Goal: Task Accomplishment & Management: Complete application form

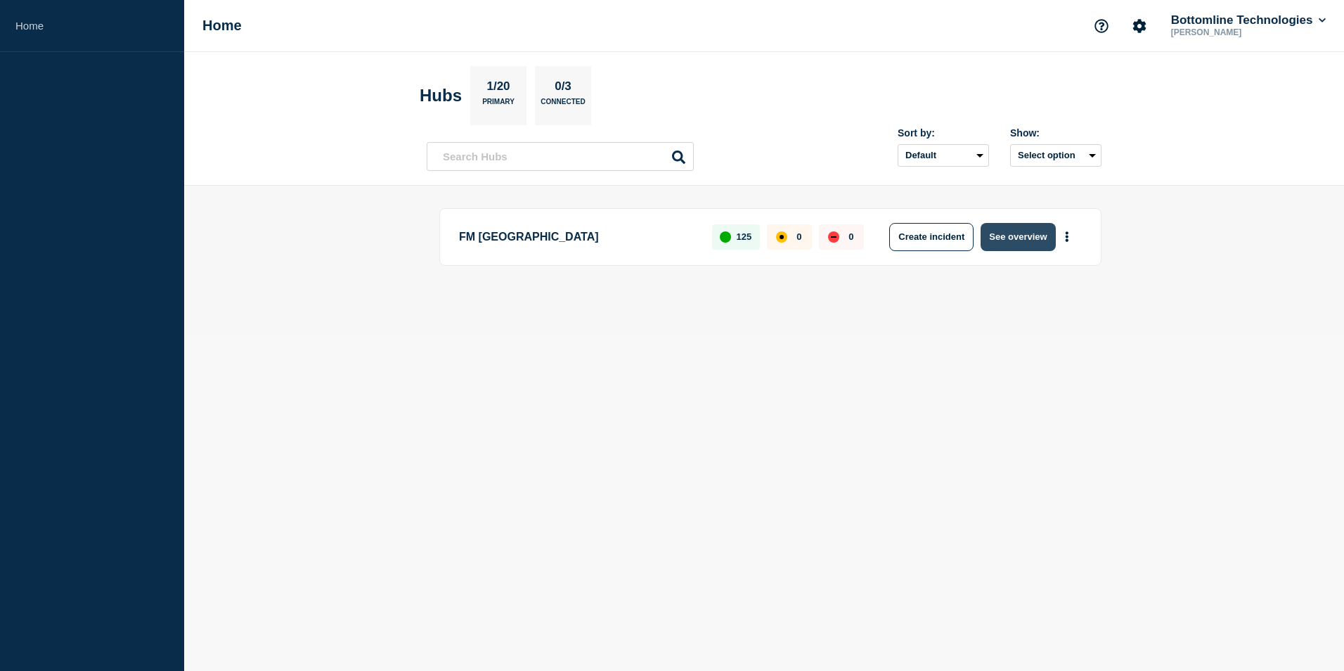
click at [1038, 245] on button "See overview" at bounding box center [1018, 237] width 75 height 28
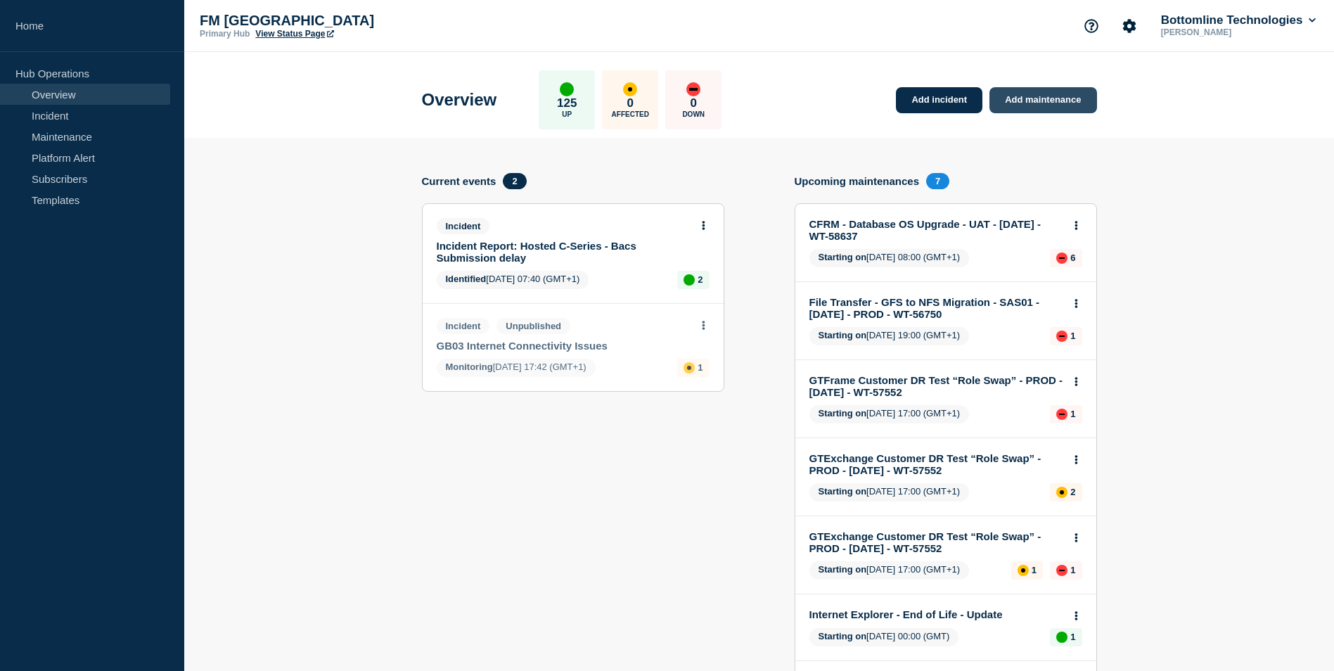
click at [1023, 96] on link "Add maintenance" at bounding box center [1042, 100] width 107 height 26
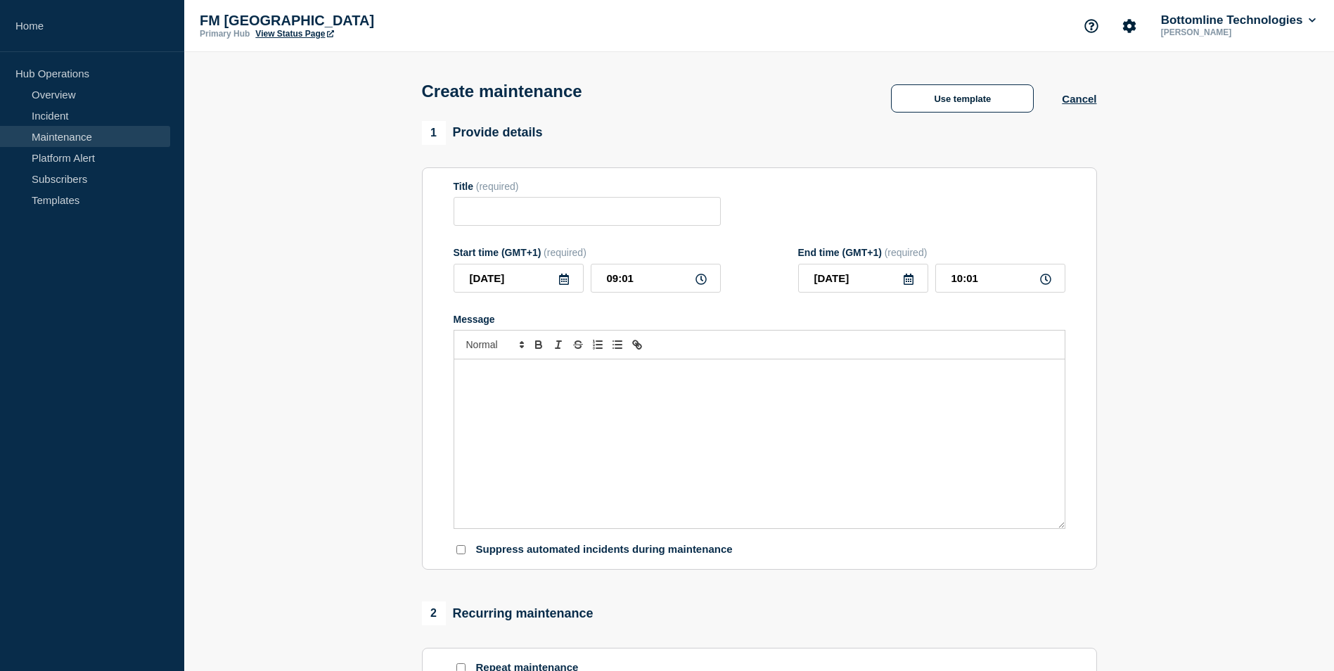
click at [599, 429] on div "Message" at bounding box center [759, 443] width 610 height 169
paste div "Message"
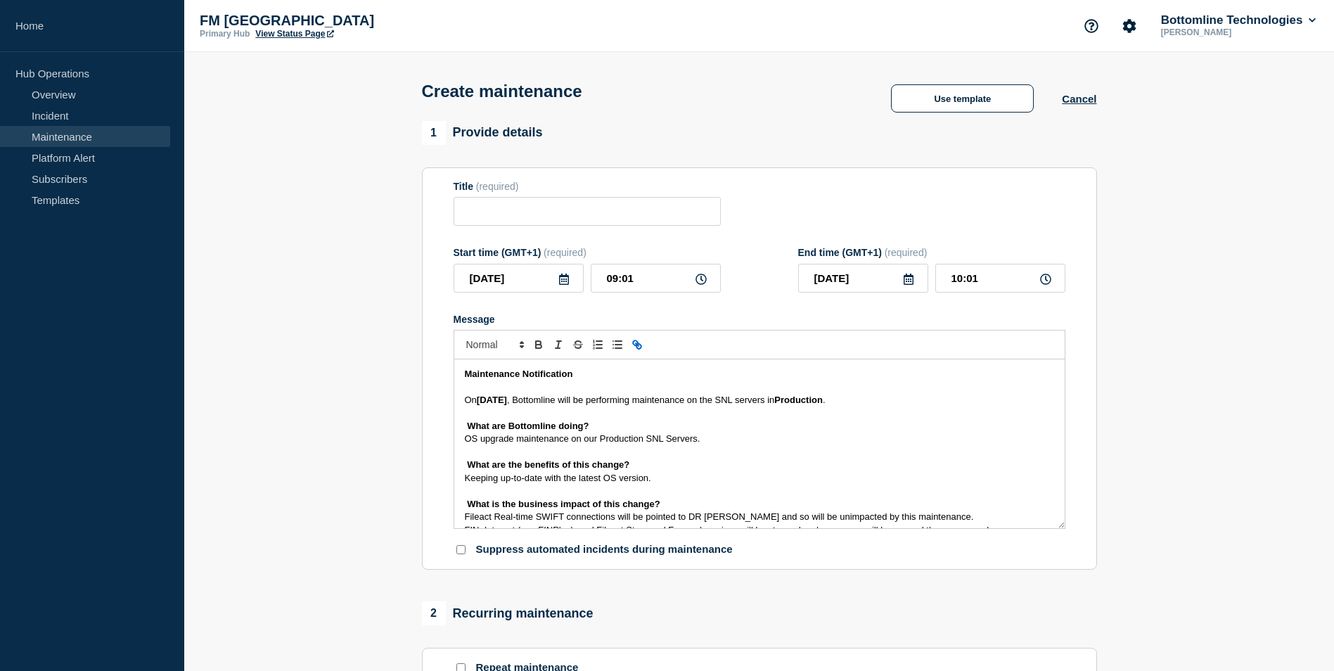
click at [459, 401] on div "Maintenance Notification On 8th March , Bottomline will be performing maintenan…" at bounding box center [759, 443] width 610 height 169
click at [484, 398] on strong "8th March" at bounding box center [492, 399] width 30 height 11
click at [481, 404] on strong "8th March" at bounding box center [492, 399] width 30 height 11
click at [505, 401] on strong "13th March" at bounding box center [492, 399] width 30 height 11
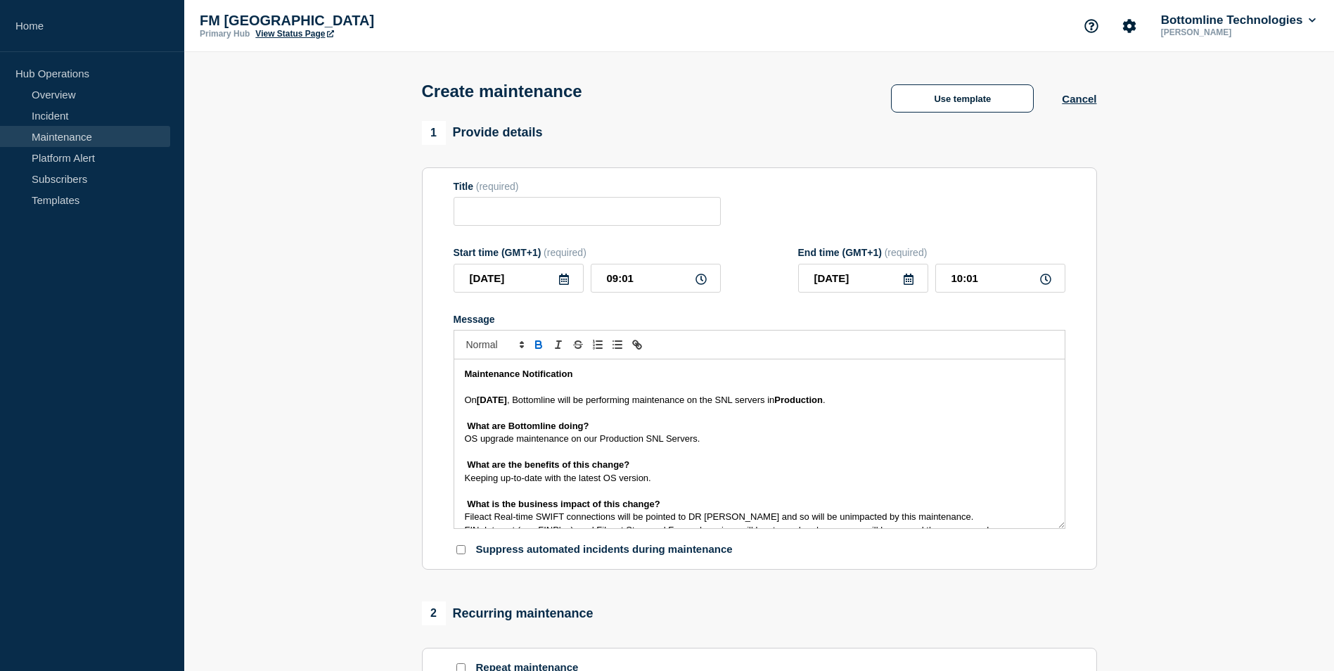
click at [764, 401] on span ", Bottomline will be performing maintenance on the SNL servers in" at bounding box center [640, 399] width 267 height 11
click at [457, 428] on div "Maintenance Notification On 13th September , Bottomline will be performing main…" at bounding box center [759, 443] width 610 height 169
click at [460, 437] on div "Maintenance Notification On 13th September , Bottomline will be performing main…" at bounding box center [759, 443] width 610 height 169
click at [656, 441] on span "OS upgrade maintenance on our Production SNL Servers." at bounding box center [583, 438] width 236 height 11
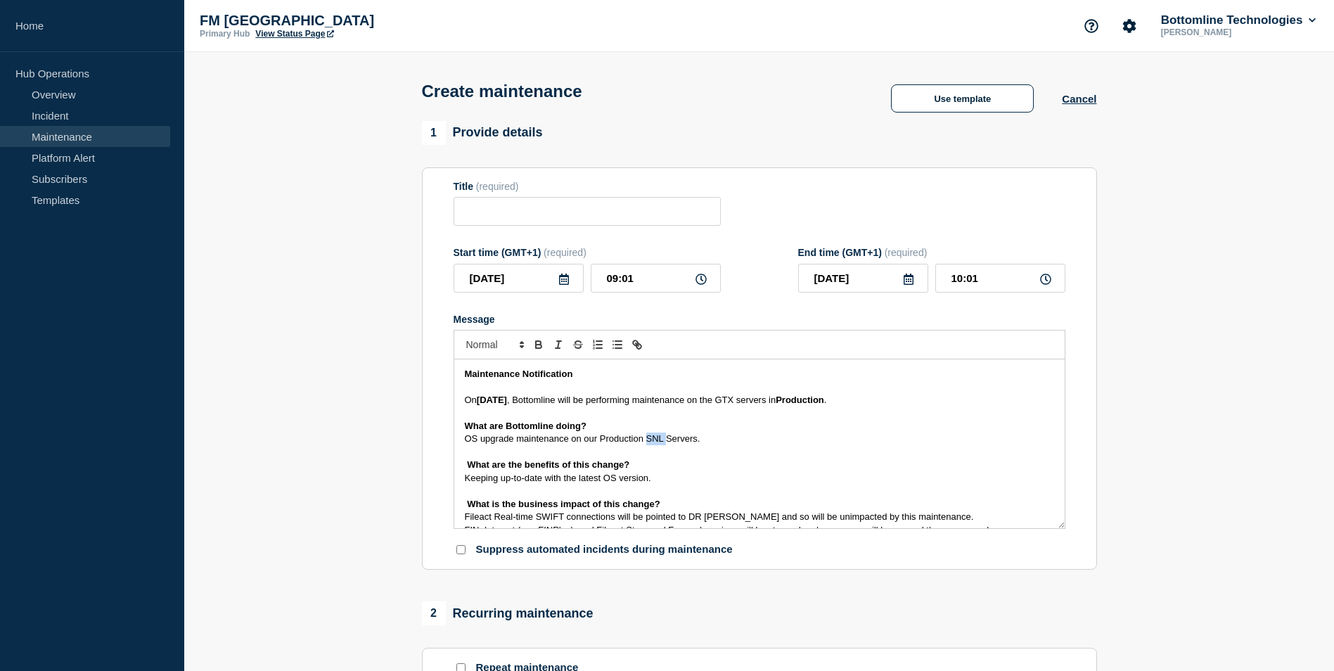
click at [656, 441] on span "OS upgrade maintenance on our Production SNL Servers." at bounding box center [583, 438] width 236 height 11
click at [460, 463] on div "Maintenance Notification On 13th September , Bottomline will be performing main…" at bounding box center [759, 443] width 610 height 169
click at [455, 482] on div "Maintenance Notification On 13th September , Bottomline will be performing main…" at bounding box center [759, 443] width 610 height 169
click at [454, 504] on div "Maintenance Notification On 13th September , Bottomline will be performing main…" at bounding box center [759, 443] width 610 height 169
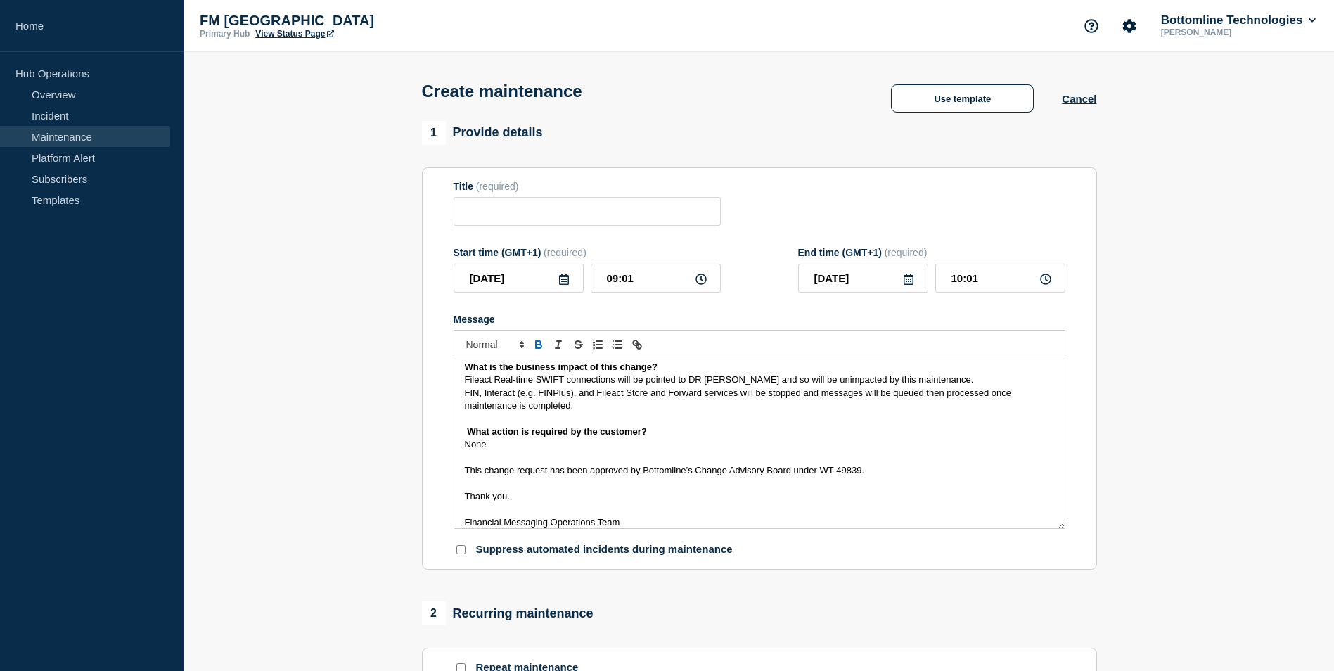
scroll to position [141, 0]
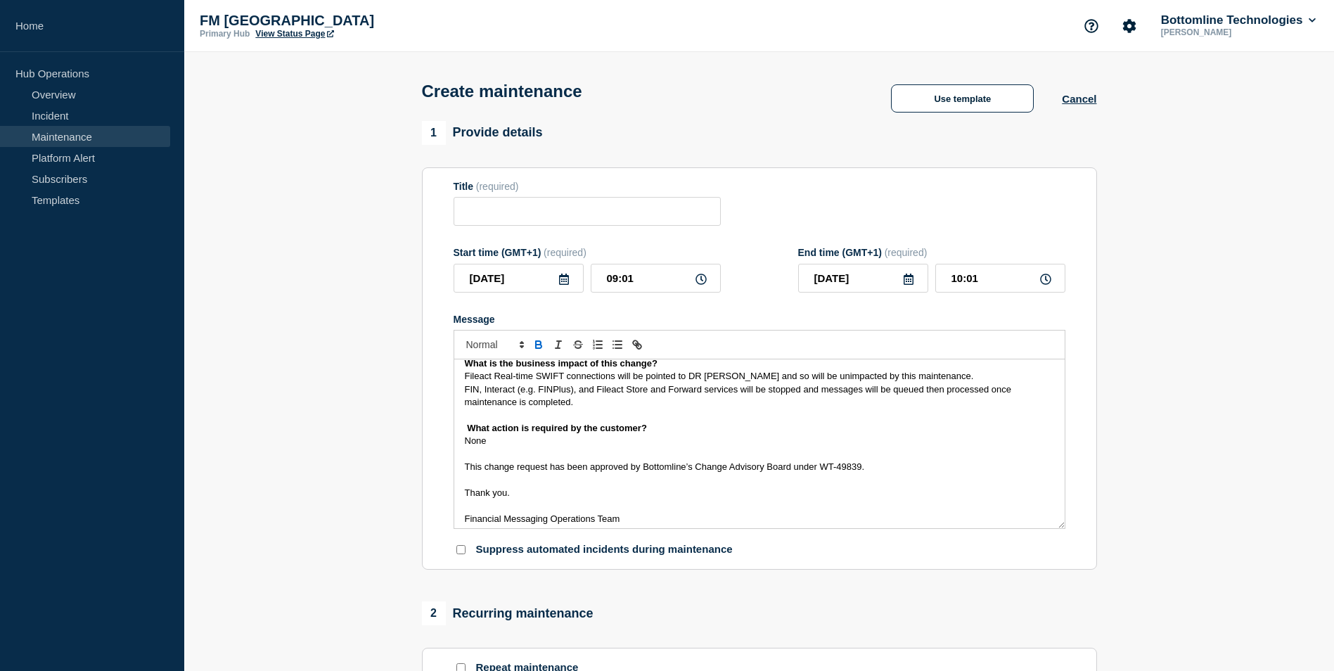
click at [457, 378] on div "Maintenance Notification On 13th September , Bottomline will be performing main…" at bounding box center [759, 443] width 610 height 169
click at [454, 391] on div "Maintenance Notification On 13th September , Bottomline will be performing main…" at bounding box center [759, 443] width 610 height 169
click at [457, 401] on div "Maintenance Notification On 13th September , Bottomline will be performing main…" at bounding box center [759, 443] width 610 height 169
click at [458, 430] on div "Maintenance Notification On 13th September , Bottomline will be performing main…" at bounding box center [759, 443] width 610 height 169
click at [460, 444] on div "Maintenance Notification On 13th September , Bottomline will be performing main…" at bounding box center [759, 443] width 610 height 169
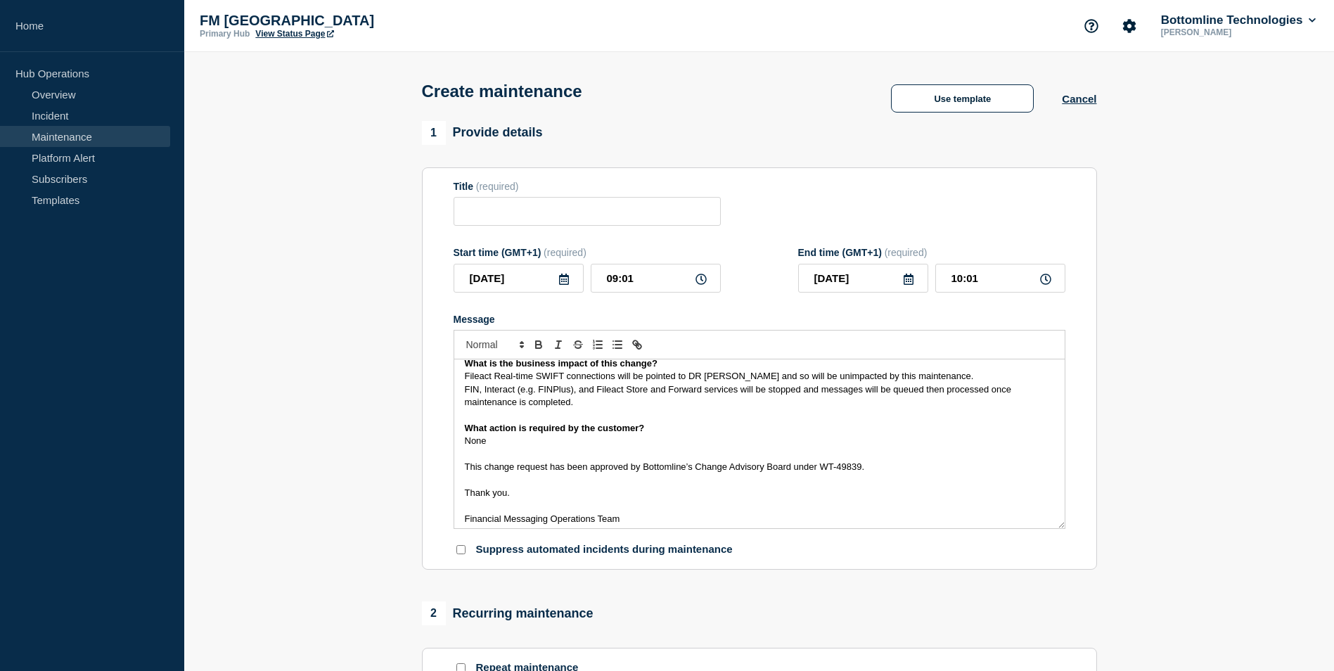
click at [456, 468] on div "Maintenance Notification On 13th September , Bottomline will be performing main…" at bounding box center [759, 443] width 610 height 169
click at [463, 495] on div "Maintenance Notification On 13th September , Bottomline will be performing main…" at bounding box center [759, 443] width 610 height 169
click at [463, 519] on div "Maintenance Notification On 13th September , Bottomline will be performing main…" at bounding box center [759, 443] width 610 height 169
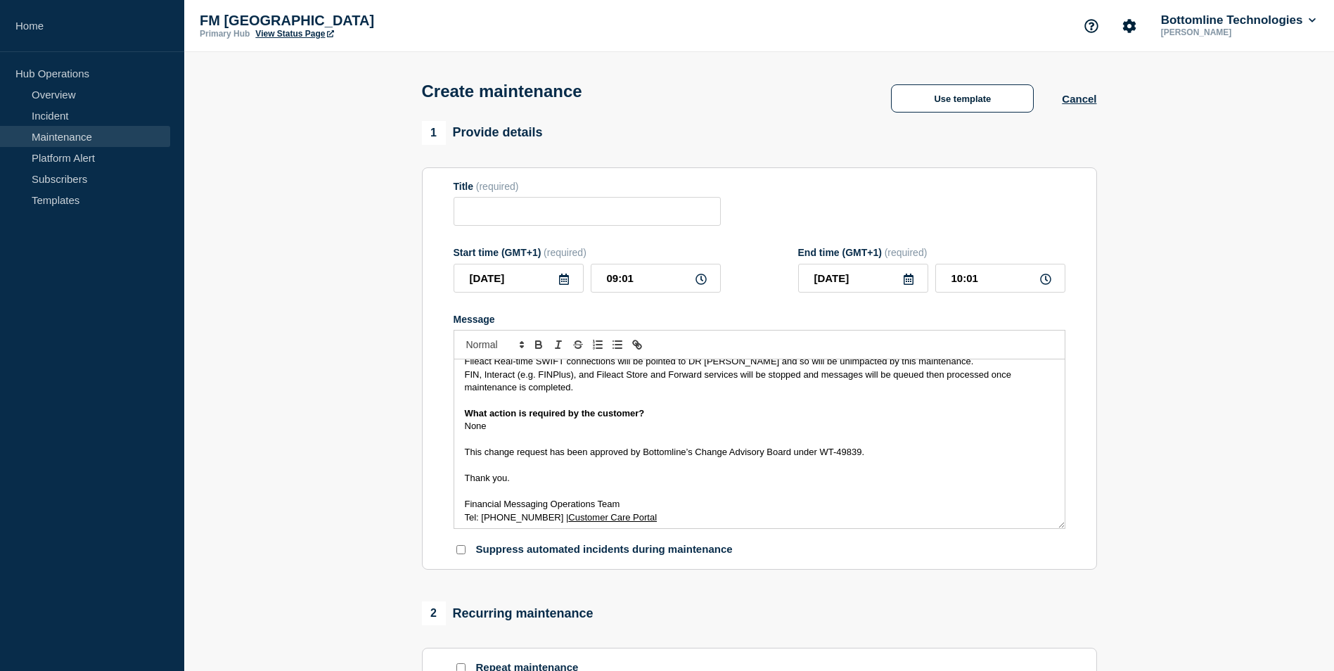
scroll to position [160, 0]
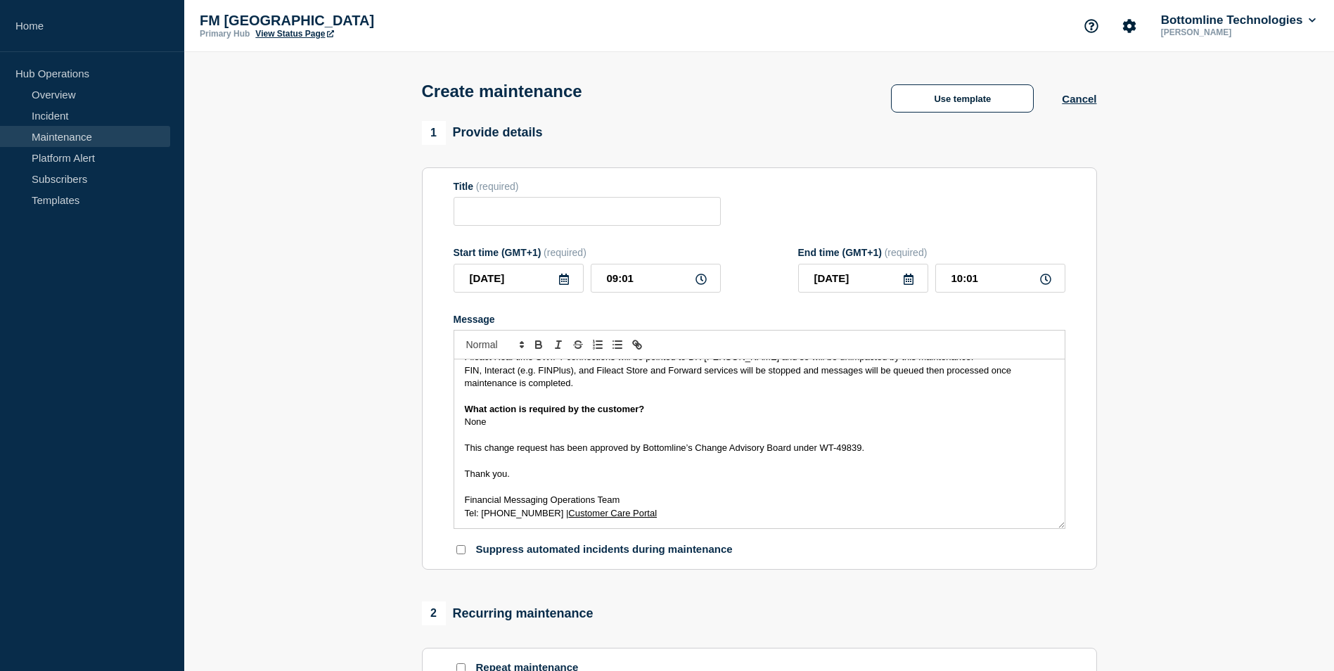
click at [457, 517] on div "Maintenance Notification On 13th September , Bottomline will be performing main…" at bounding box center [759, 443] width 610 height 169
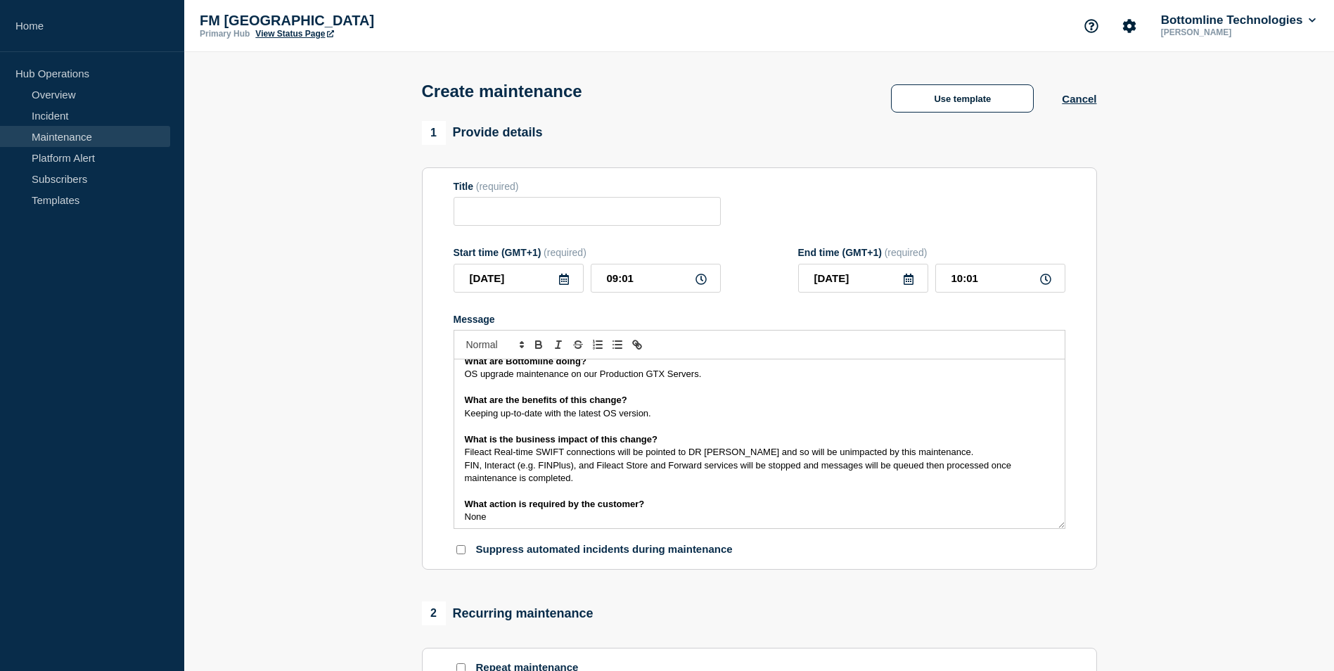
scroll to position [89, 0]
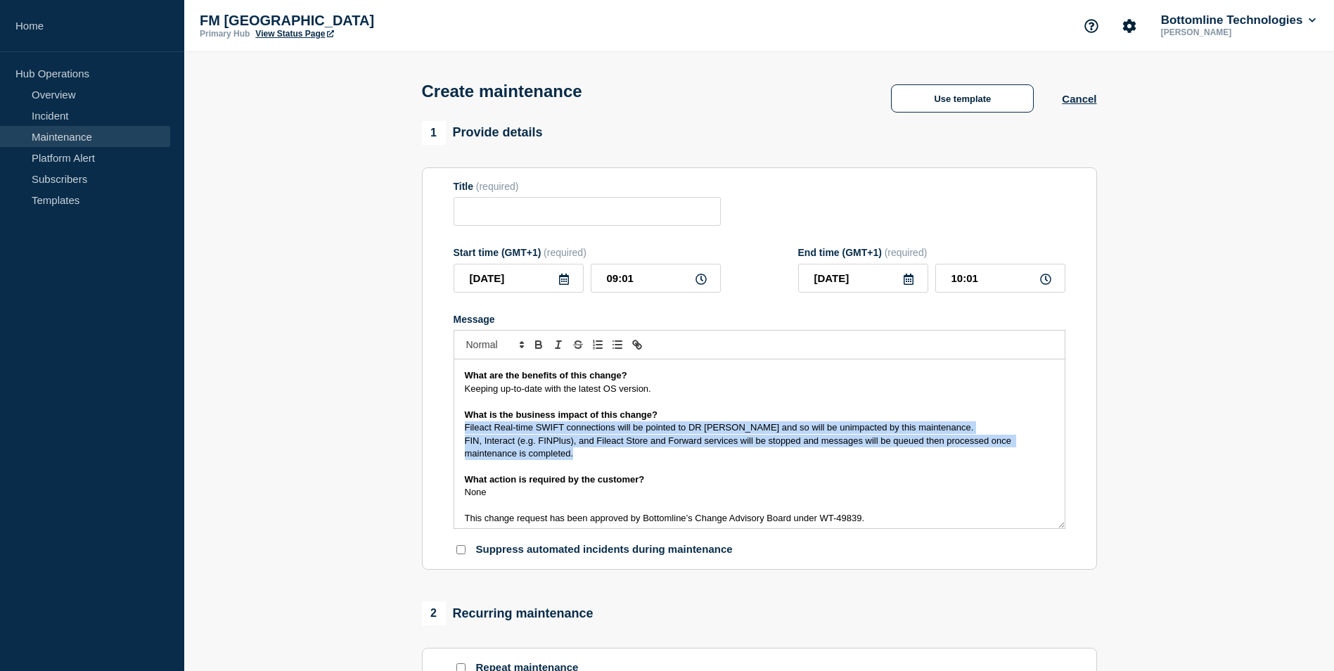
drag, startPoint x: 580, startPoint y: 455, endPoint x: 466, endPoint y: 431, distance: 116.4
click at [466, 431] on div "Maintenance Notification On 13th September , Bottomline will be performing main…" at bounding box center [759, 443] width 610 height 169
click at [763, 443] on span "FIN, Interact (e.g. FINPlus), and Fileact Store and Forward services will be st…" at bounding box center [739, 446] width 549 height 23
click at [775, 453] on p "FIN, Interact (e.g. FINPlus), and Fileact Store and Forward services will be st…" at bounding box center [759, 447] width 589 height 26
drag, startPoint x: 738, startPoint y: 443, endPoint x: 461, endPoint y: 432, distance: 277.2
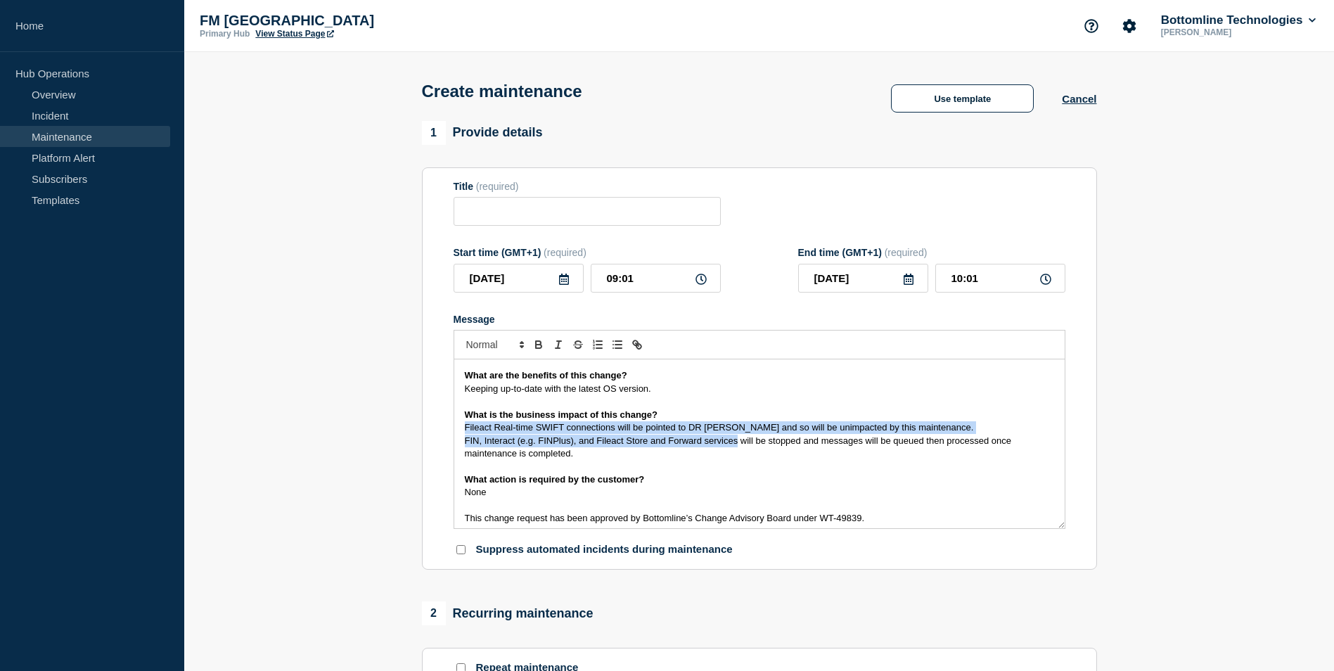
click at [461, 432] on div "Maintenance Notification On 13th September , Bottomline will be performing main…" at bounding box center [759, 443] width 610 height 169
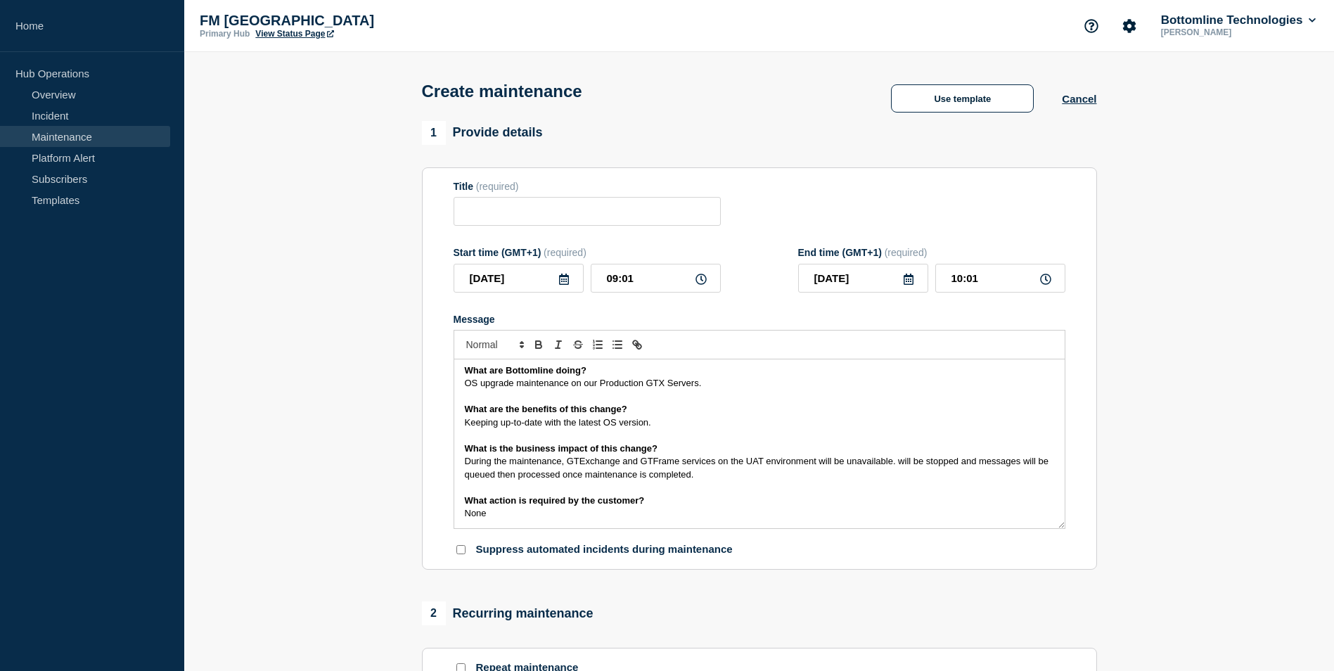
scroll to position [0, 0]
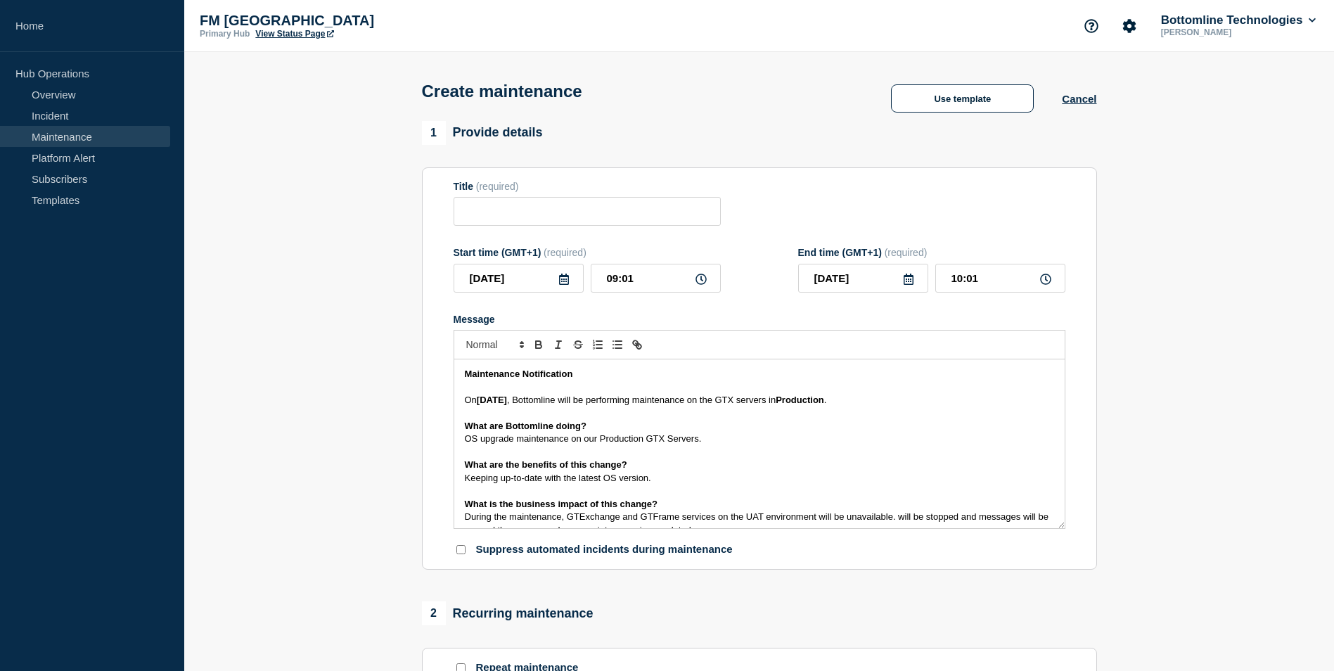
click at [602, 515] on span "During the maintenance, GTExchange and GTFrame services on the UAT environment …" at bounding box center [758, 522] width 586 height 23
copy span "GTExchange"
click at [761, 401] on span ", Bottomline will be performing maintenance on the GTX servers in" at bounding box center [641, 399] width 269 height 11
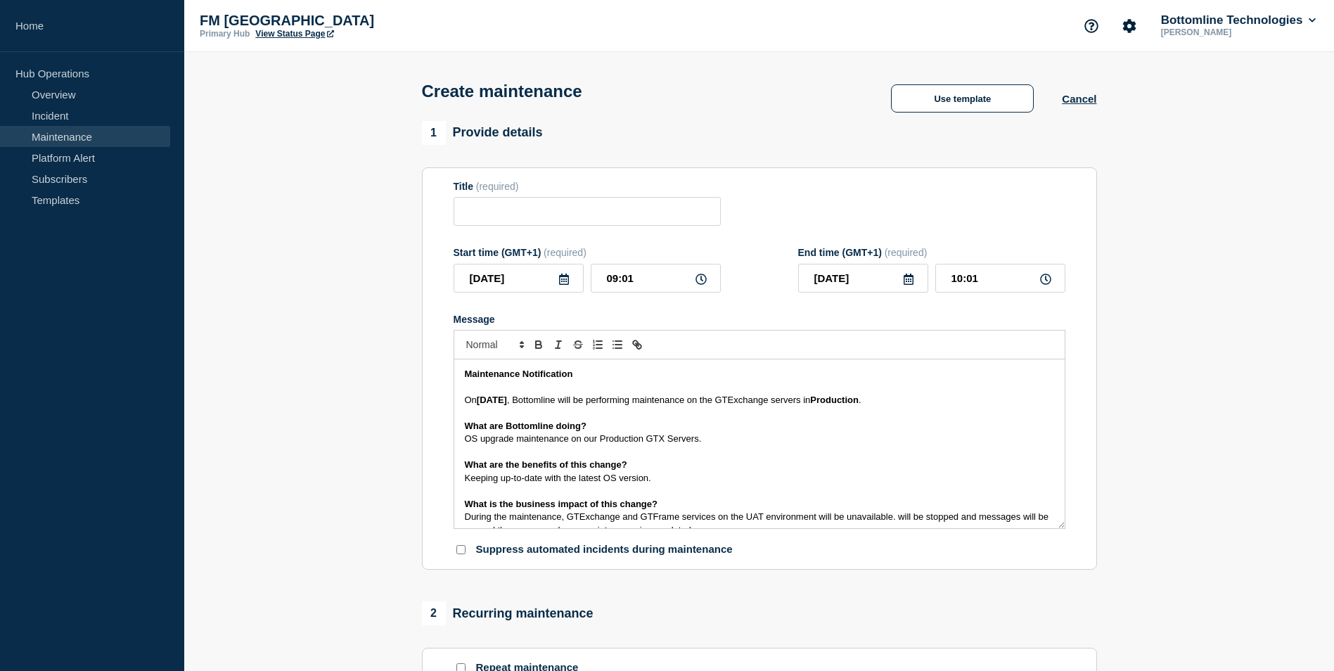
click at [652, 443] on span "OS upgrade maintenance on our Production GTX Servers." at bounding box center [583, 438] width 237 height 11
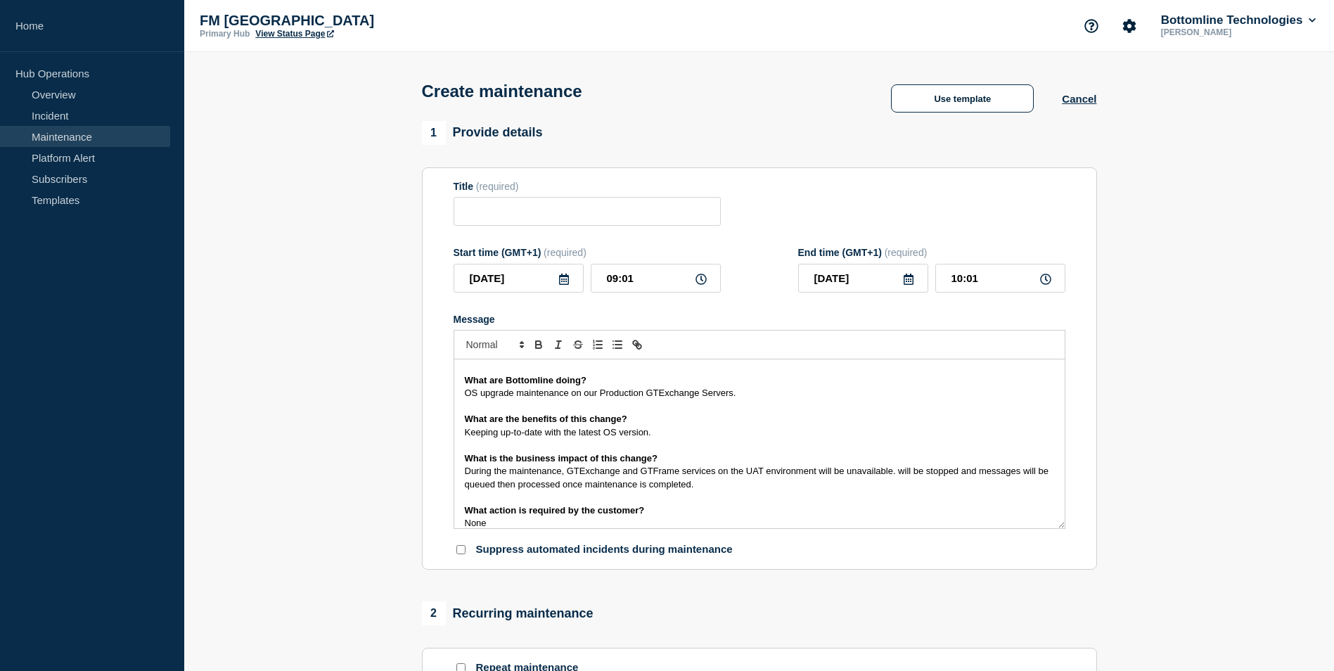
scroll to position [70, 0]
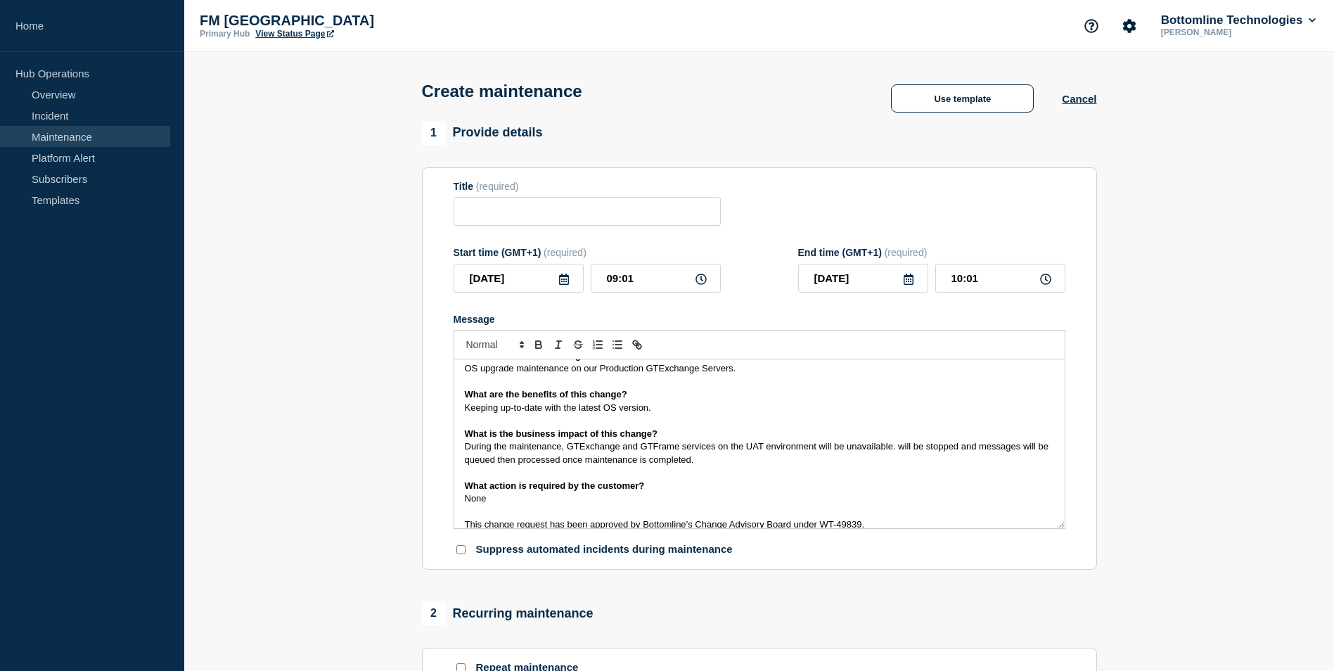
click at [730, 456] on p "During the maintenance, GTExchange and GTFrame services on the UAT environment …" at bounding box center [759, 453] width 589 height 26
click at [752, 448] on span "During the maintenance, GTExchange and GTFrame services on the UAT environment …" at bounding box center [758, 452] width 586 height 23
drag, startPoint x: 817, startPoint y: 448, endPoint x: 718, endPoint y: 449, distance: 99.1
click at [718, 449] on span "During the maintenance, GTExchange and GTFrame services on the UAT environment …" at bounding box center [758, 452] width 586 height 23
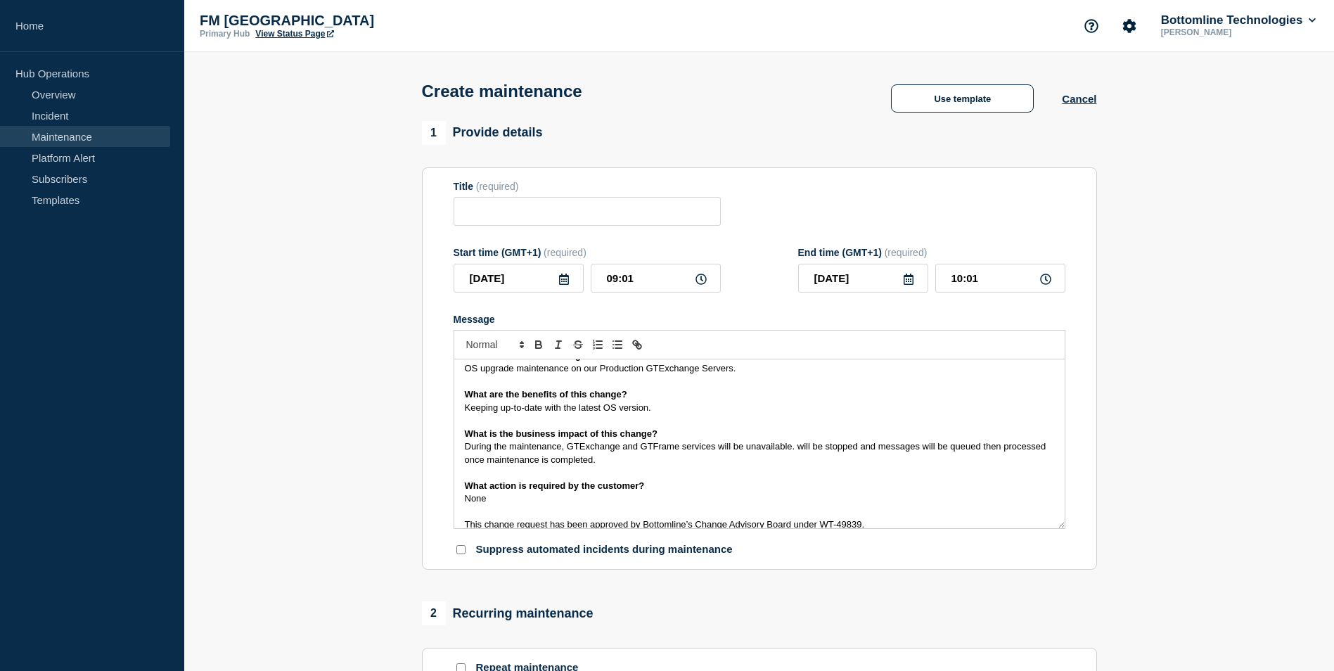
click at [795, 449] on span "During the maintenance, GTExchange and GTFrame services will be unavailable. wi…" at bounding box center [757, 452] width 584 height 23
drag, startPoint x: 879, startPoint y: 448, endPoint x: 799, endPoint y: 451, distance: 79.5
click at [799, 451] on span "During the maintenance, GTExchange and GTFrame services will be unavailable. wi…" at bounding box center [757, 452] width 584 height 23
click at [714, 460] on p "During the maintenance, GTExchange and GTFrame services will be unavailable. Me…" at bounding box center [759, 453] width 589 height 26
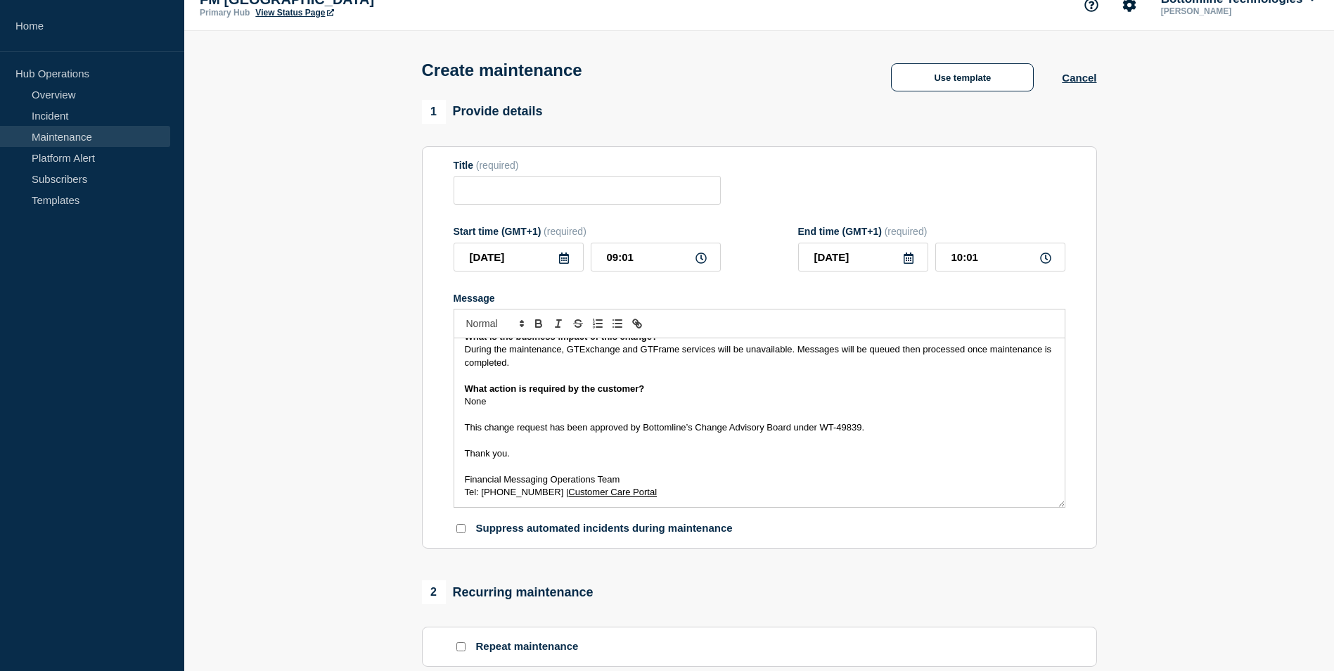
scroll to position [0, 0]
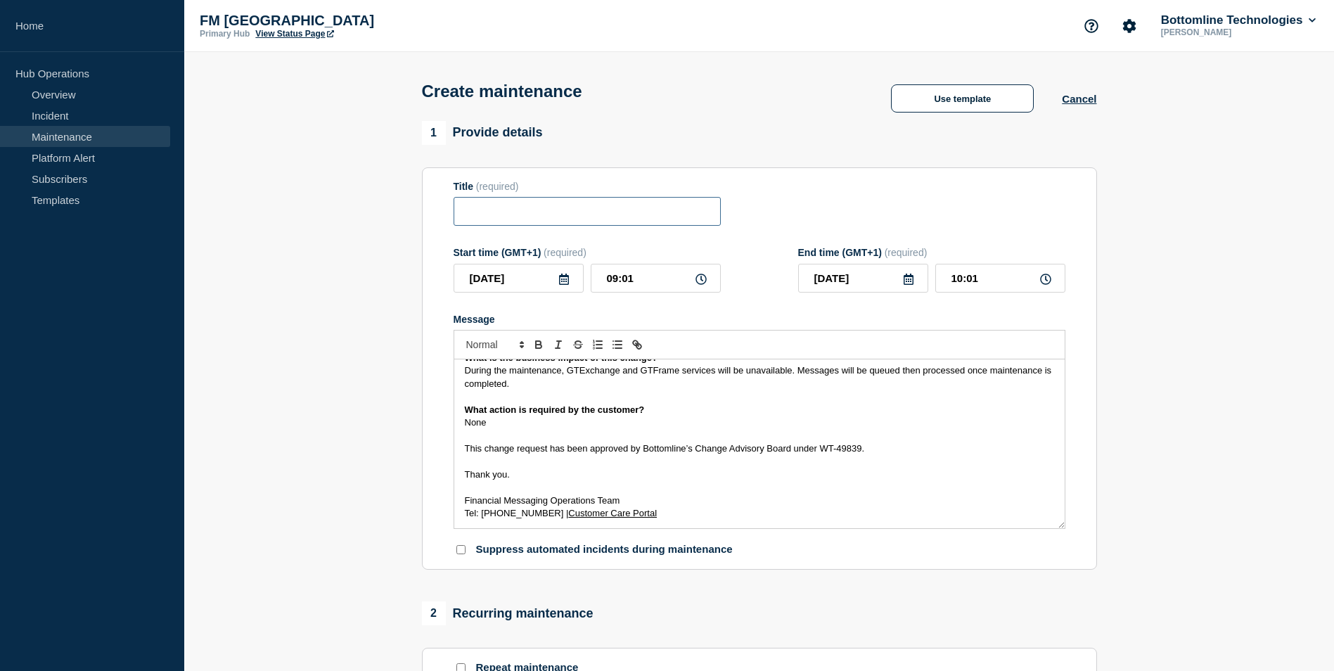
click at [546, 219] on input "Title" at bounding box center [586, 211] width 267 height 29
paste input "SNL Server OS Upgrade - Production - 08/MAR/2025 - WT-49839"
click at [635, 416] on p "What action is required by the customer?" at bounding box center [759, 410] width 589 height 13
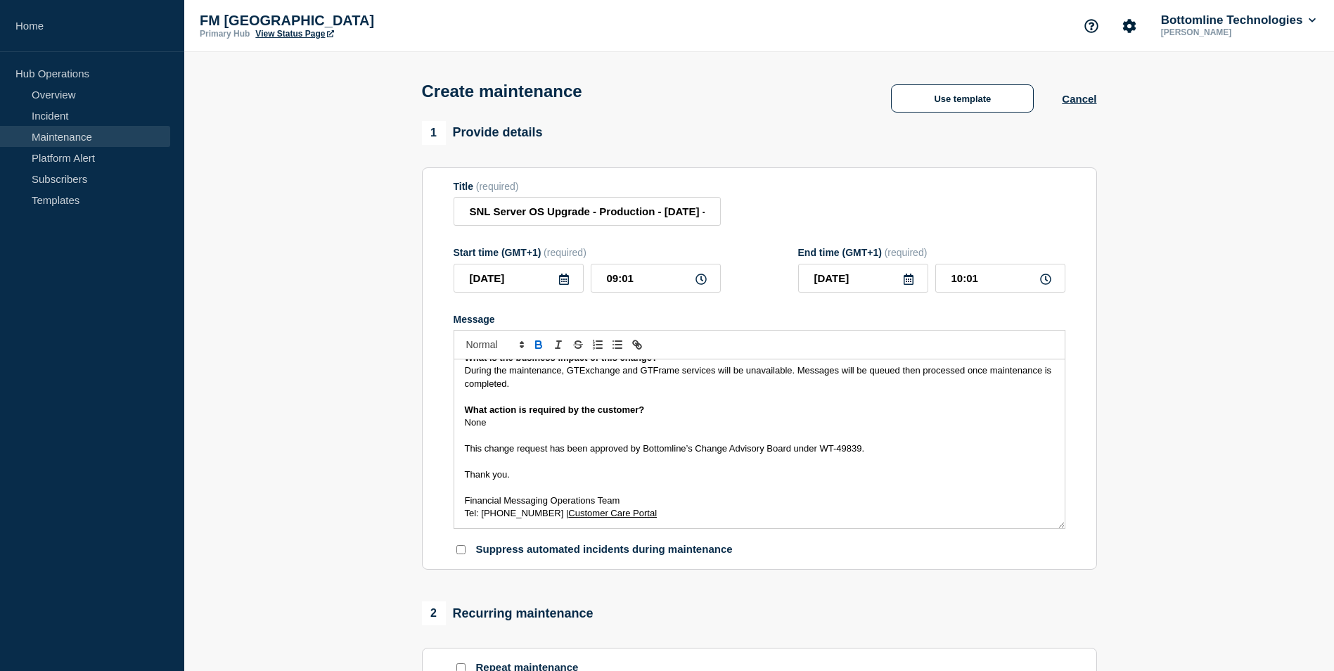
click at [599, 371] on span "During the maintenance, GTExchange and GTFrame services will be unavailable. Me…" at bounding box center [759, 376] width 589 height 23
click at [599, 371] on div "Maintenance Notification On 13th September , Bottomline will be performing main…" at bounding box center [759, 443] width 610 height 169
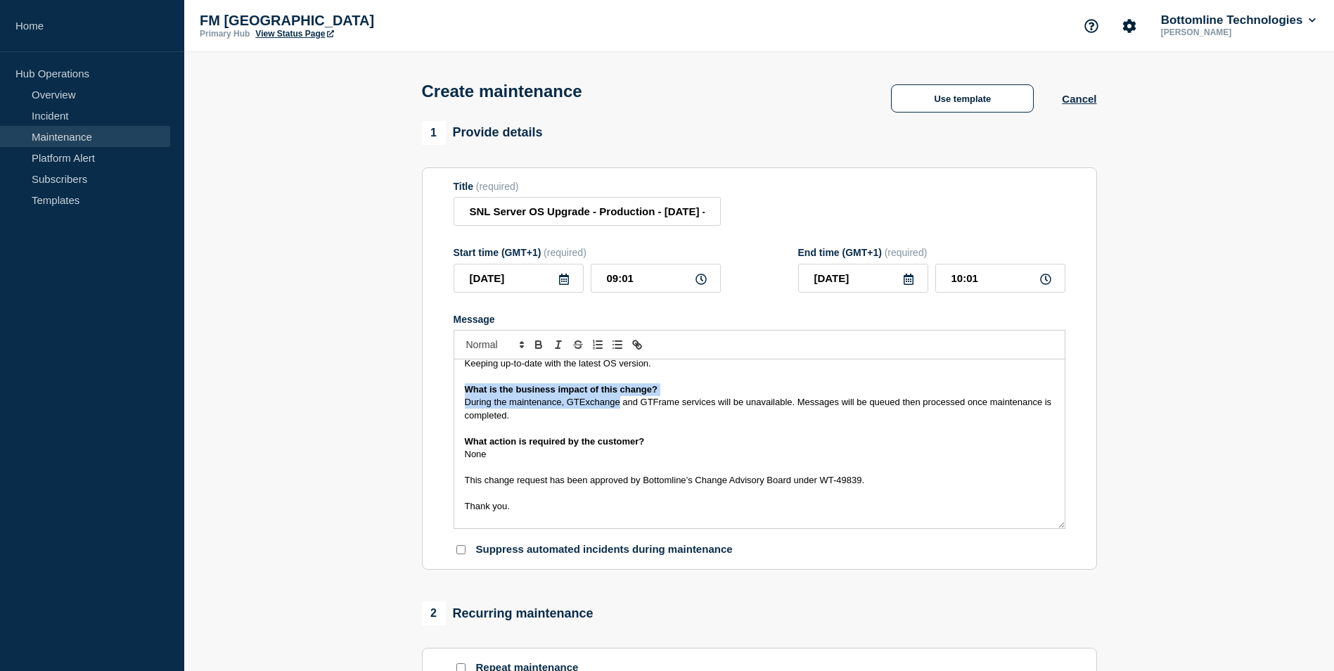
click at [599, 406] on span "During the maintenance, GTExchange and GTFrame services will be unavailable. Me…" at bounding box center [759, 408] width 589 height 23
copy span "GTExchange"
click at [477, 214] on input "SNL Server OS Upgrade - Production - 08/MAR/2025 - WT-49839" at bounding box center [586, 211] width 267 height 29
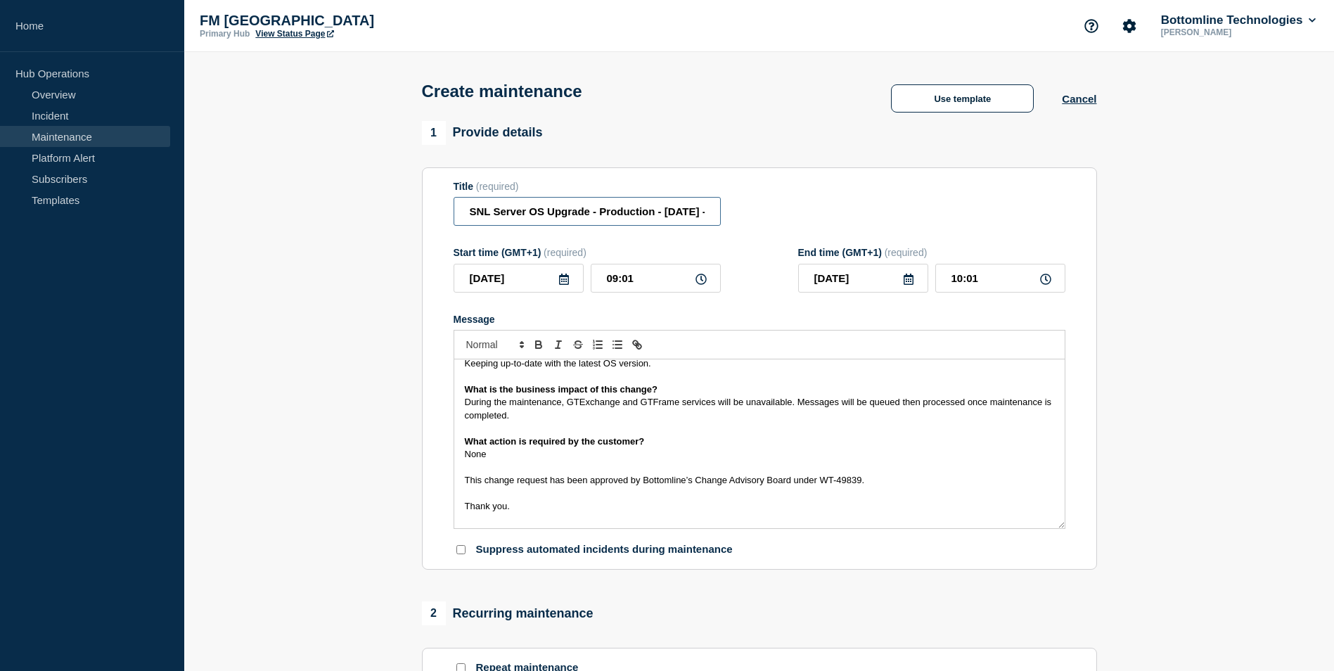
paste input "GTExchange"
drag, startPoint x: 662, startPoint y: 214, endPoint x: 803, endPoint y: 213, distance: 141.3
click at [803, 213] on div "Title (required) GTExchange Server OS Upgrade - Production - 08/MAR/2025 - WT-4…" at bounding box center [759, 204] width 612 height 46
click at [611, 210] on input "GTExchange Server OS Upgrade - Production - 08/MAR/2025 - WT-49839" at bounding box center [586, 211] width 267 height 29
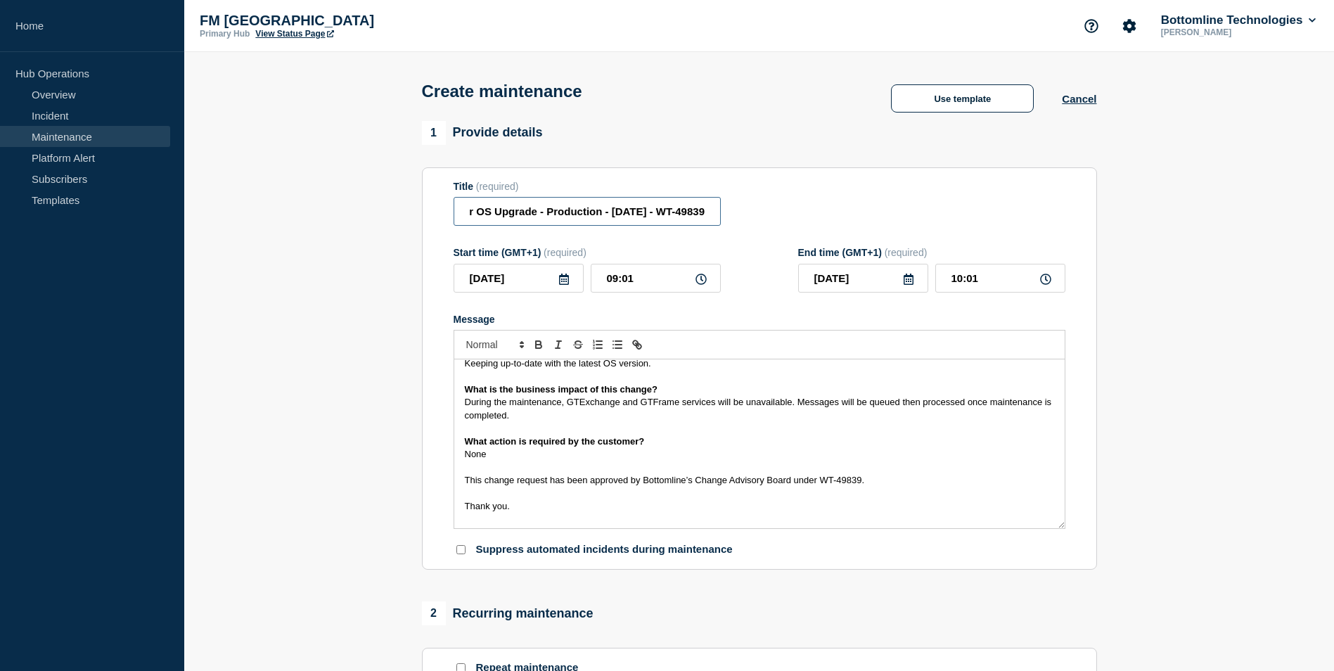
click at [611, 210] on input "GTExchange Server OS Upgrade - Production - 08/MAR/2025 - WT-49839" at bounding box center [586, 211] width 267 height 29
click at [682, 213] on input "GTExchange Server OS Upgrade - Production - 13/SEPT/2025 - WT-49839" at bounding box center [586, 211] width 267 height 29
drag, startPoint x: 672, startPoint y: 212, endPoint x: 894, endPoint y: 200, distance: 222.5
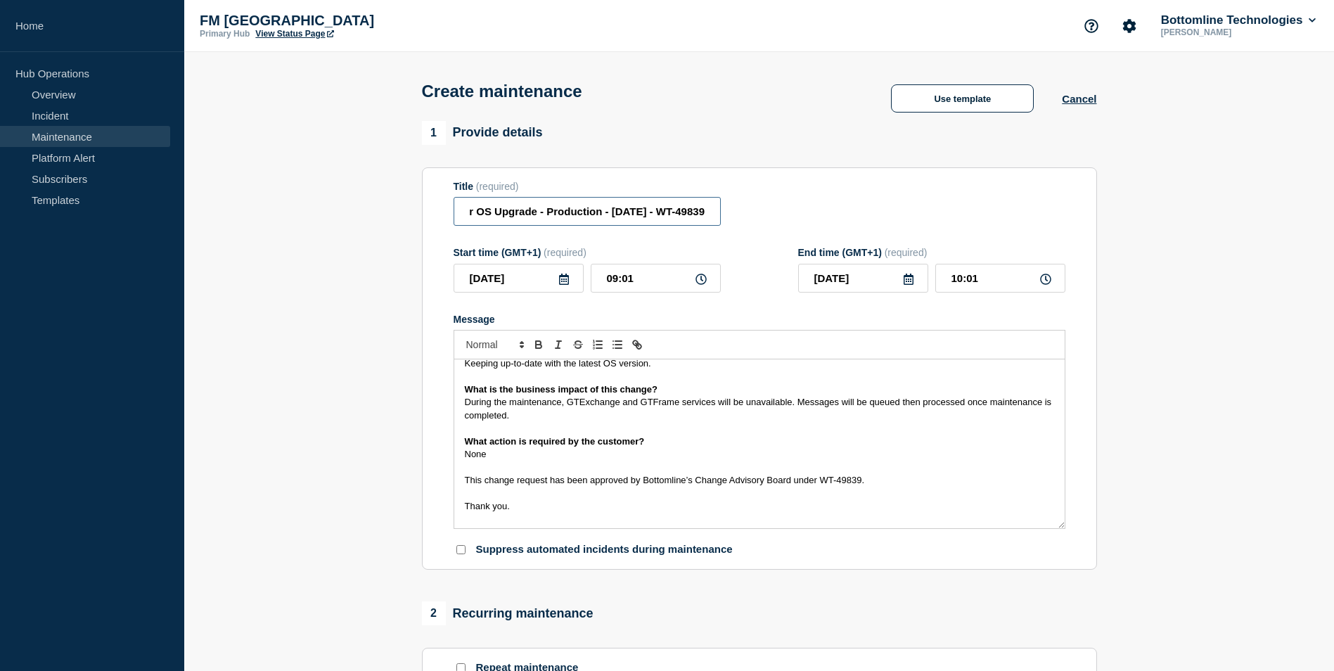
click at [936, 193] on div "Title (required) GTExchange Server OS Upgrade - Production - 13/SEPT/2025 - WT-…" at bounding box center [759, 204] width 612 height 46
click at [690, 209] on input "GTExchange Server OS Upgrade - Production - 13/SEPT/2025 - WT-49839" at bounding box center [586, 211] width 267 height 29
drag, startPoint x: 658, startPoint y: 215, endPoint x: 811, endPoint y: 215, distance: 153.3
click at [811, 215] on div "Title (required) GTExchange Server OS Upgrade - Production - 13/SEPT/2025 - WT-…" at bounding box center [759, 204] width 612 height 46
paste input "58843"
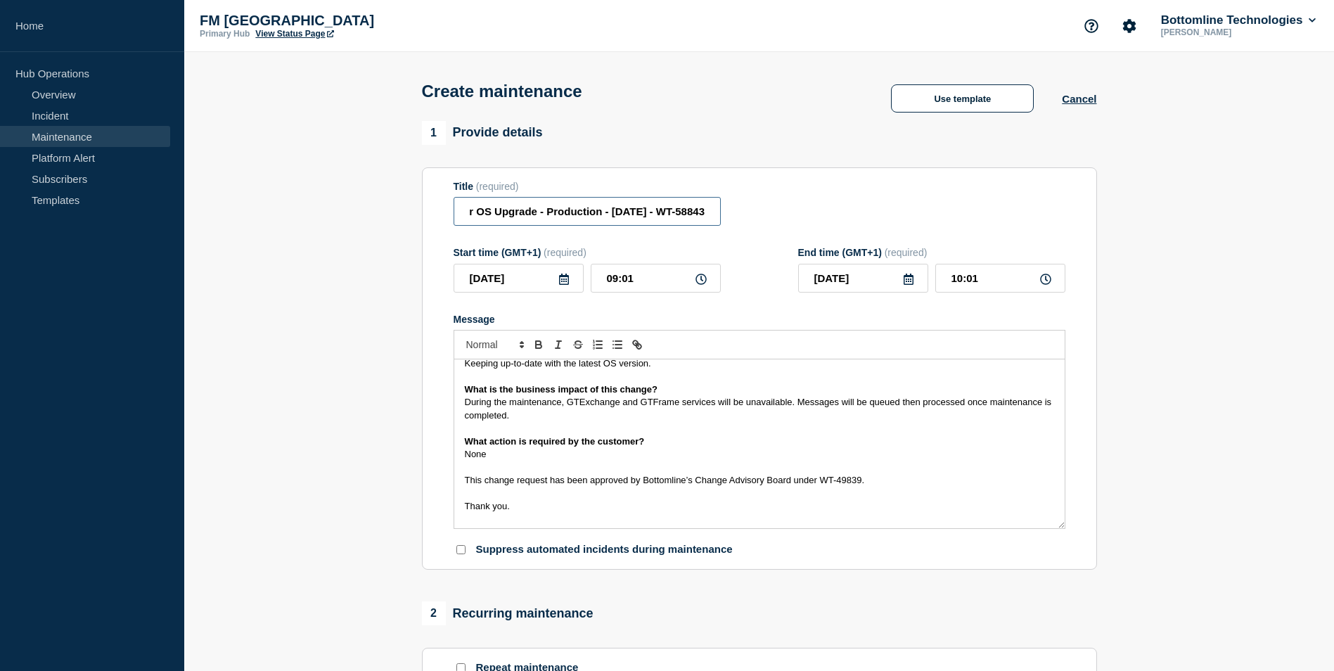
type input "GTExchange Server OS Upgrade - Production - 13/SEPT/2025 - WT-58843"
drag, startPoint x: 861, startPoint y: 482, endPoint x: 822, endPoint y: 482, distance: 39.4
click at [822, 482] on span "This change request has been approved by Bottomline’s Change Advisory Board und…" at bounding box center [665, 480] width 400 height 11
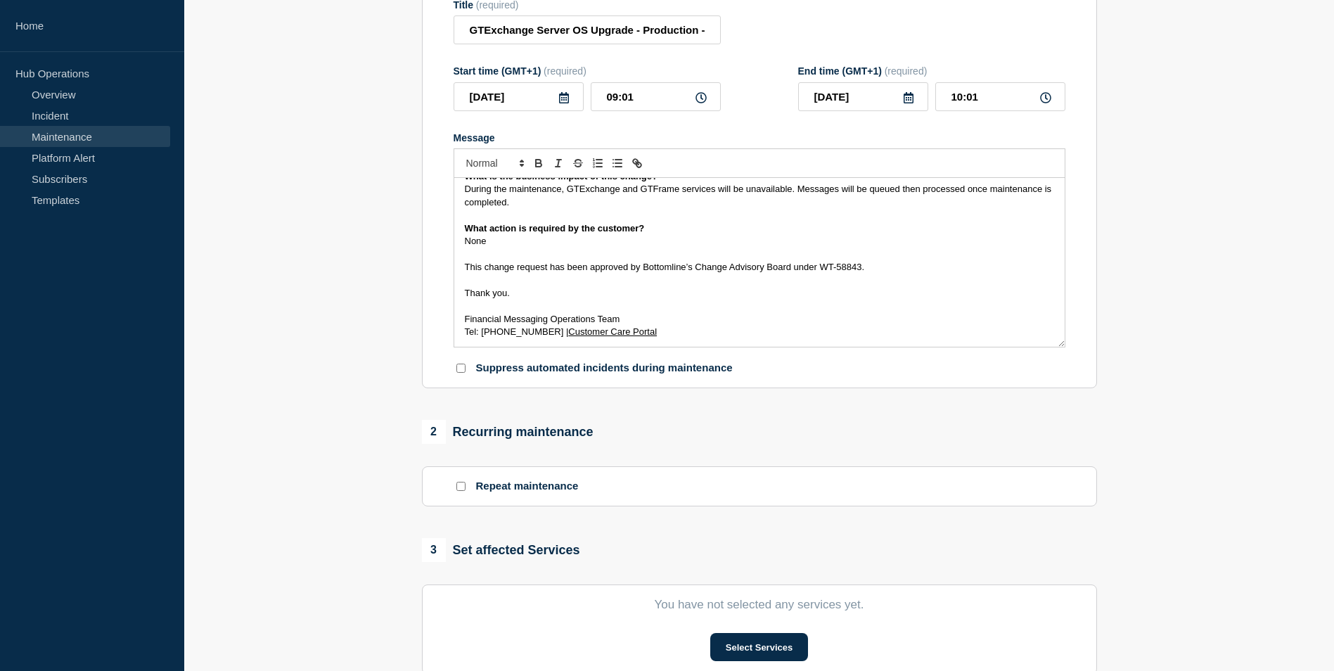
scroll to position [211, 0]
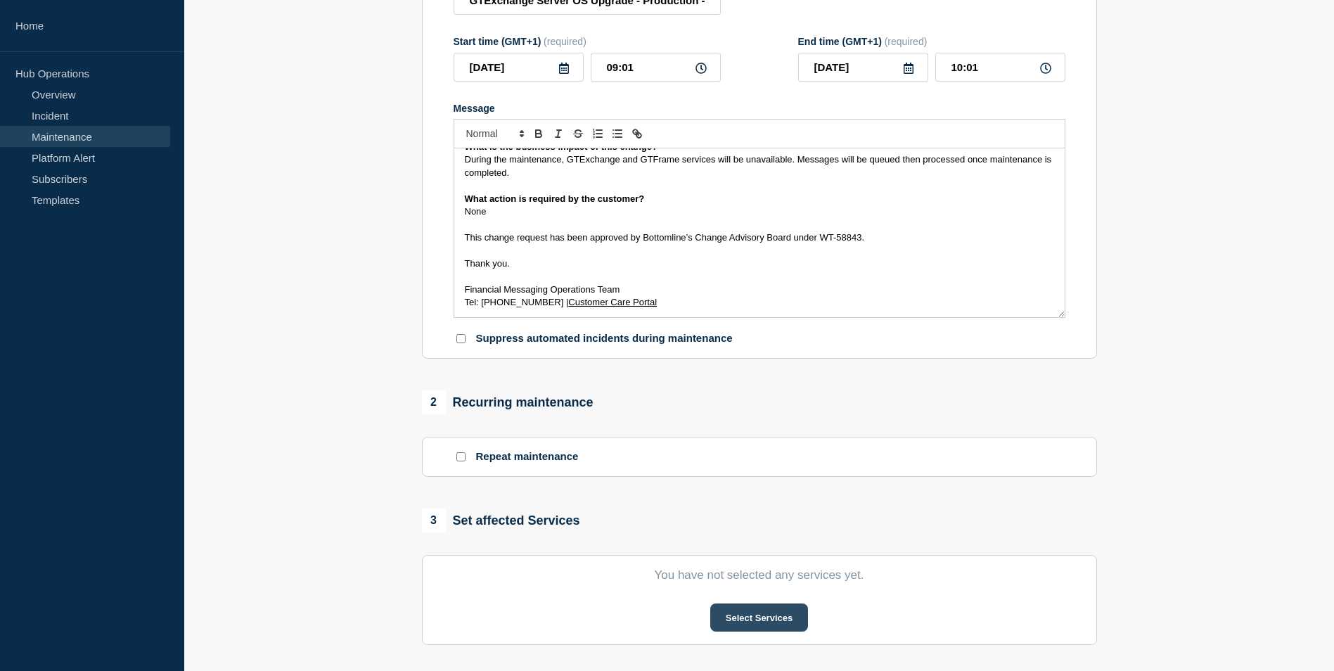
click at [771, 625] on button "Select Services" at bounding box center [759, 617] width 98 height 28
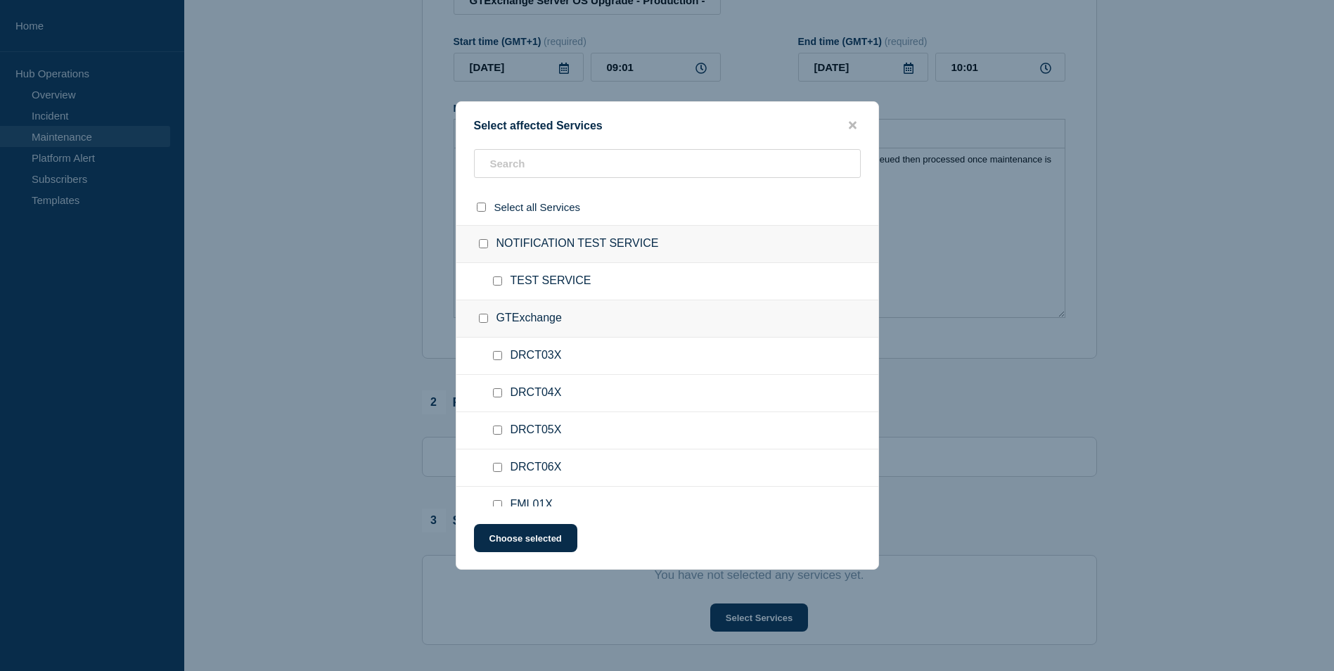
click at [480, 320] on input "GTExchange checkbox" at bounding box center [483, 318] width 9 height 9
checkbox input "true"
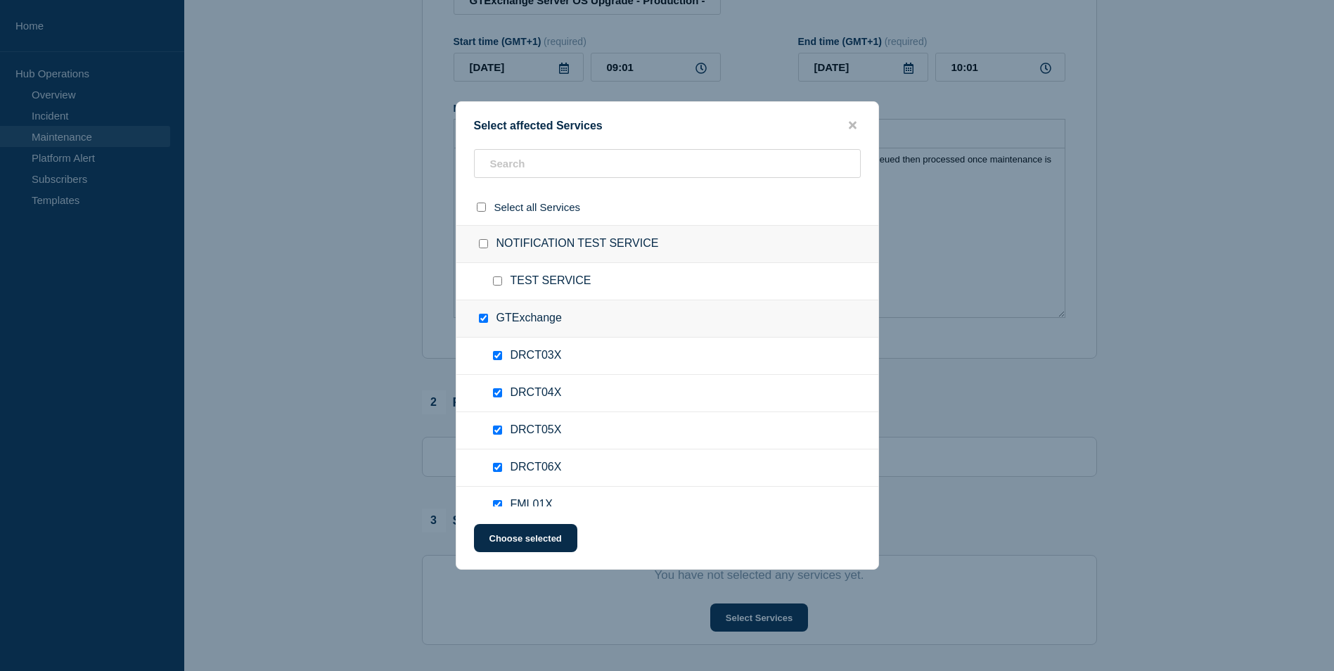
checkbox input "true"
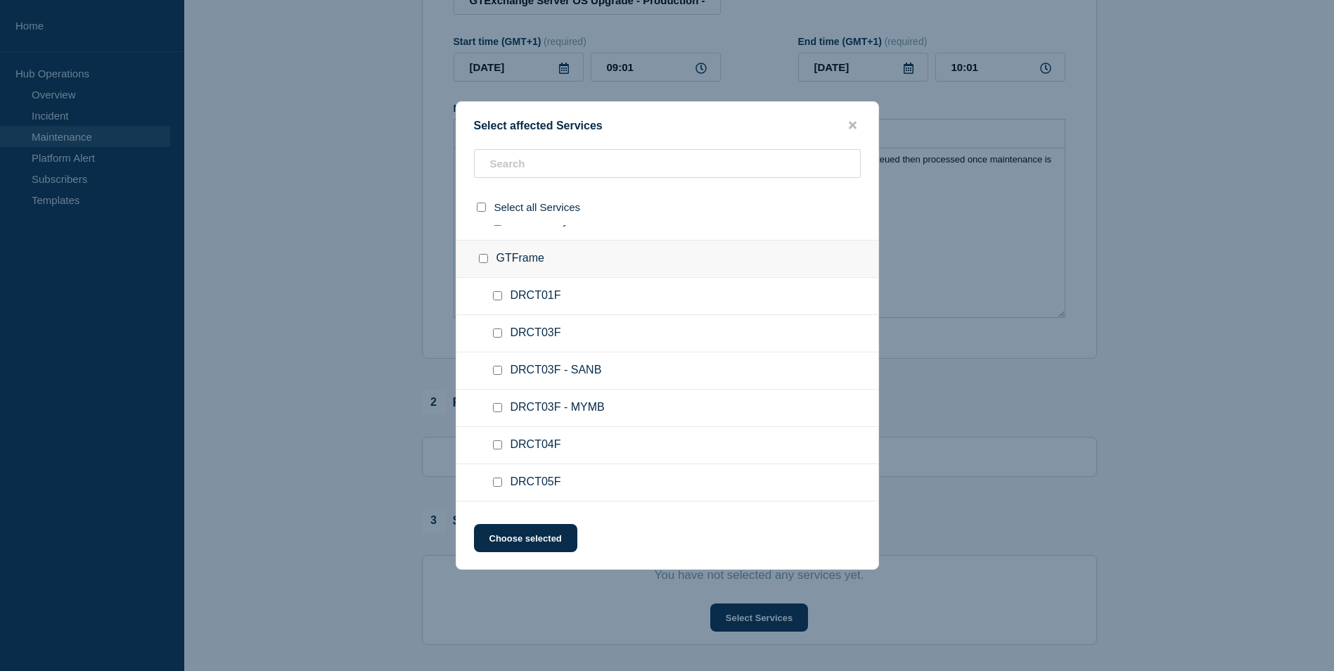
scroll to position [1617, 0]
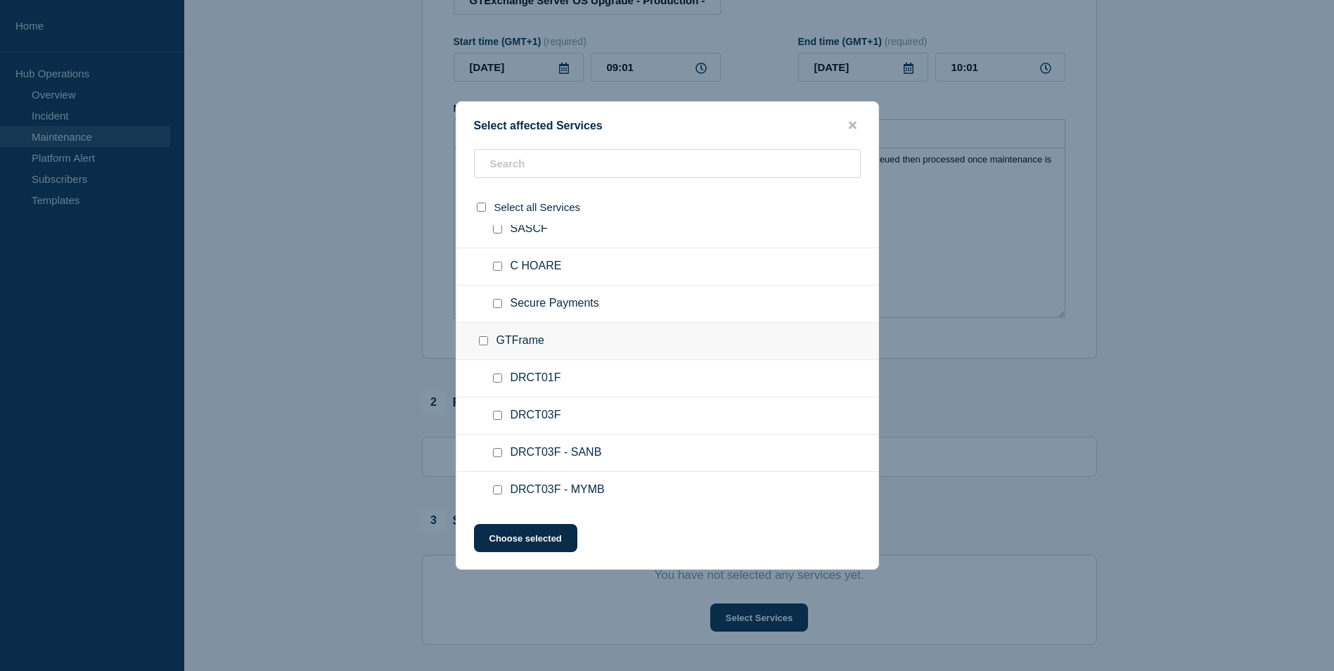
click at [482, 341] on input "GTFrame checkbox" at bounding box center [483, 340] width 9 height 9
checkbox input "true"
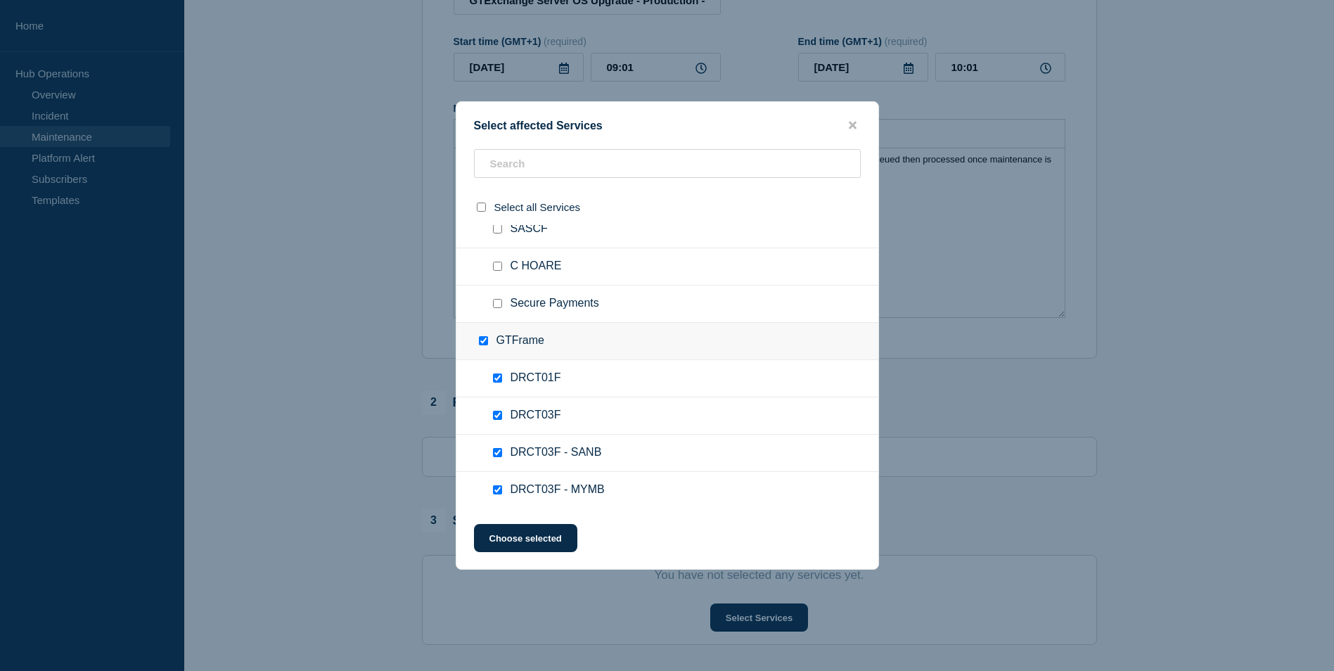
checkbox input "true"
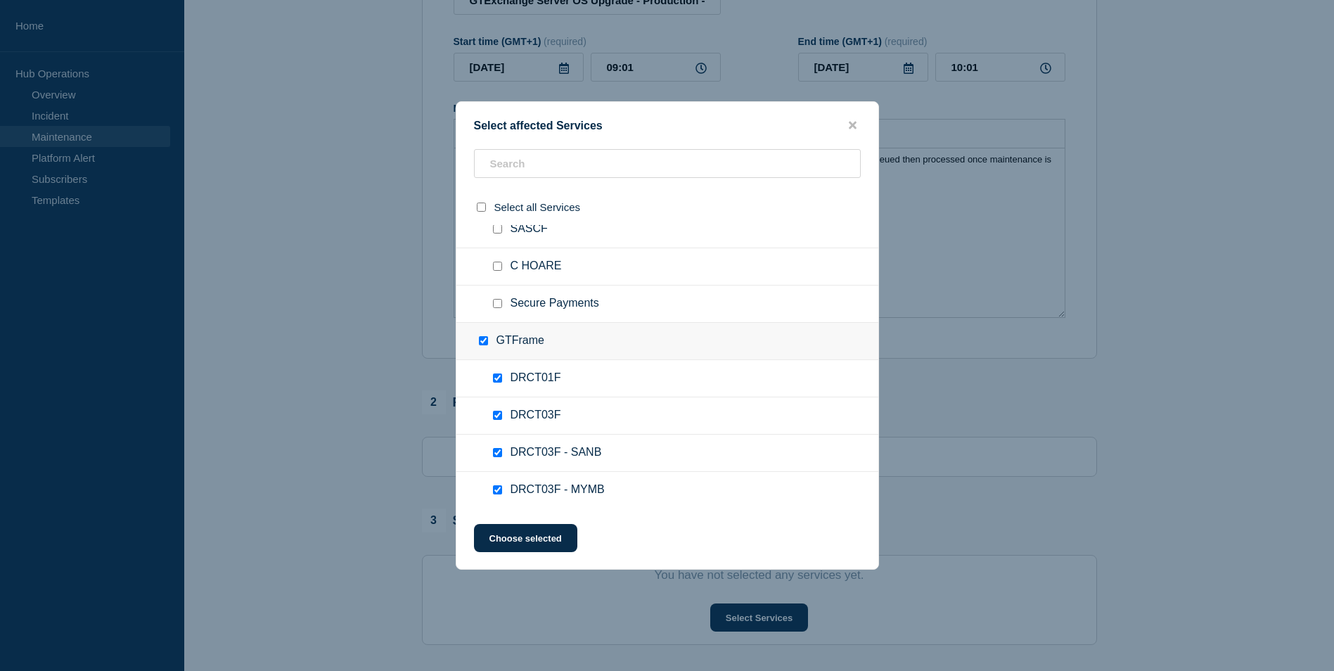
checkbox input "true"
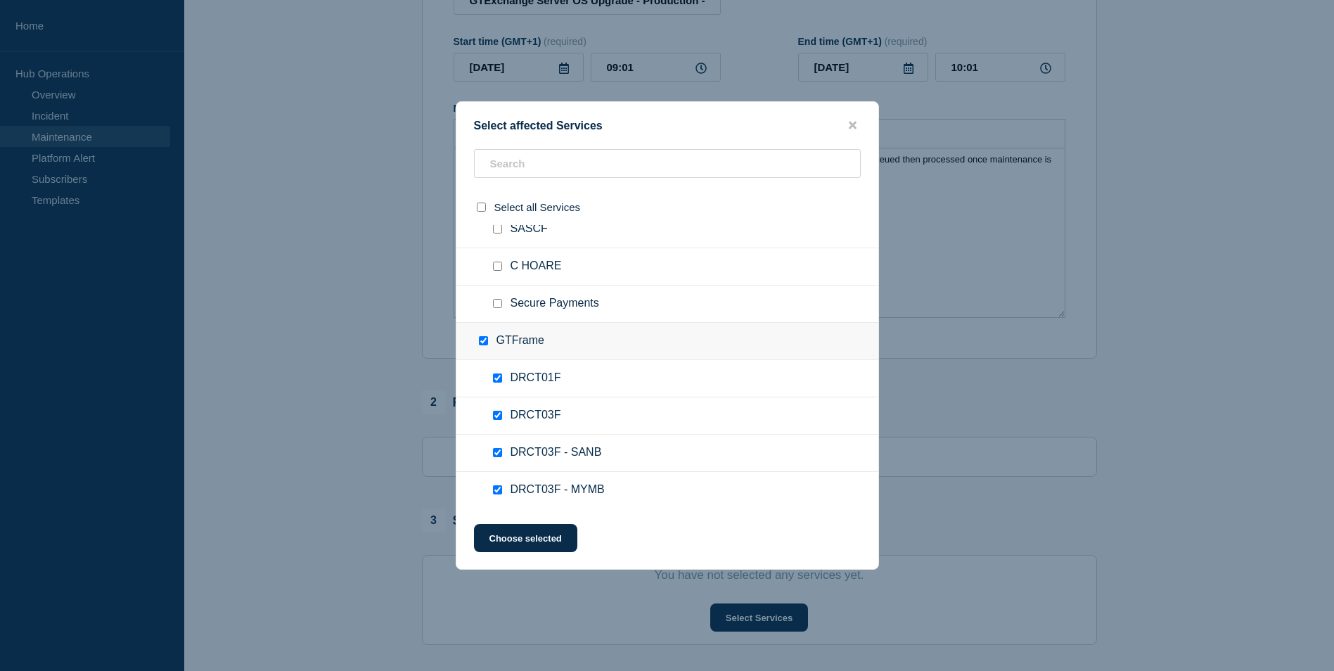
checkbox input "true"
click at [497, 378] on input "DRCT01F checkbox" at bounding box center [497, 377] width 9 height 9
checkbox input "false"
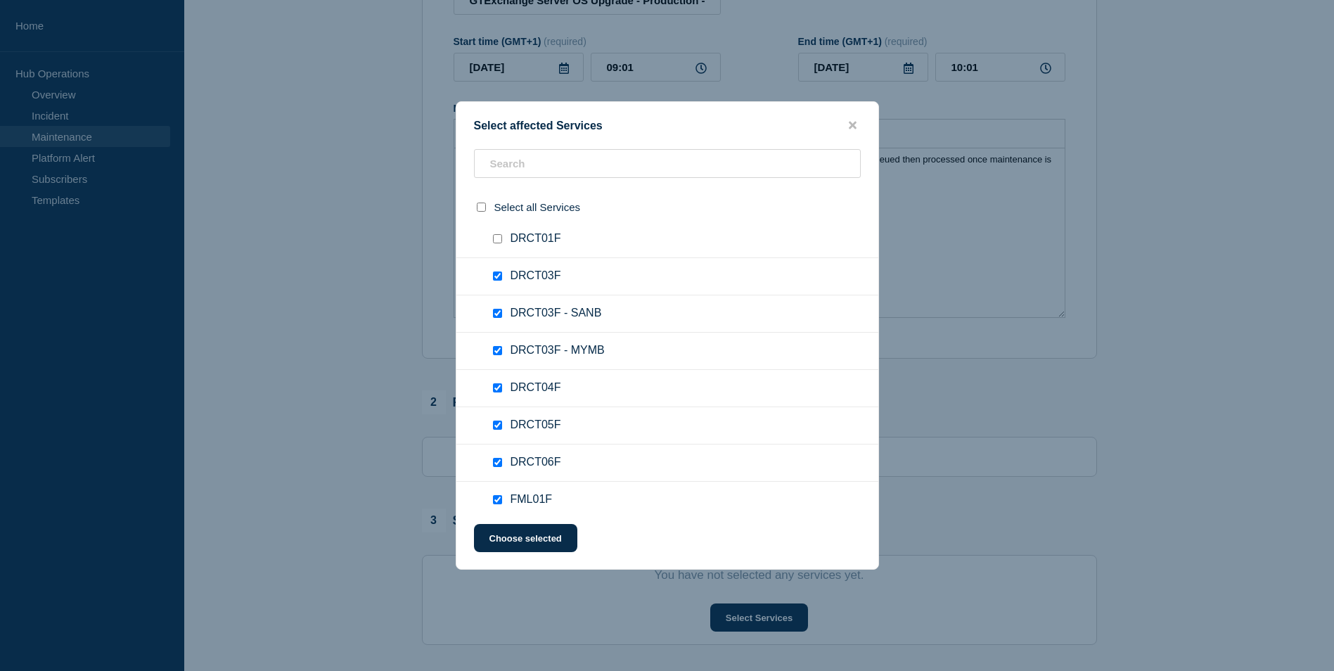
scroll to position [1758, 0]
click at [495, 311] on input "DRCT03F - SANB checkbox" at bounding box center [497, 311] width 9 height 9
checkbox input "false"
click at [495, 348] on input "DRCT03F - MYMB checkbox" at bounding box center [497, 348] width 9 height 9
checkbox input "false"
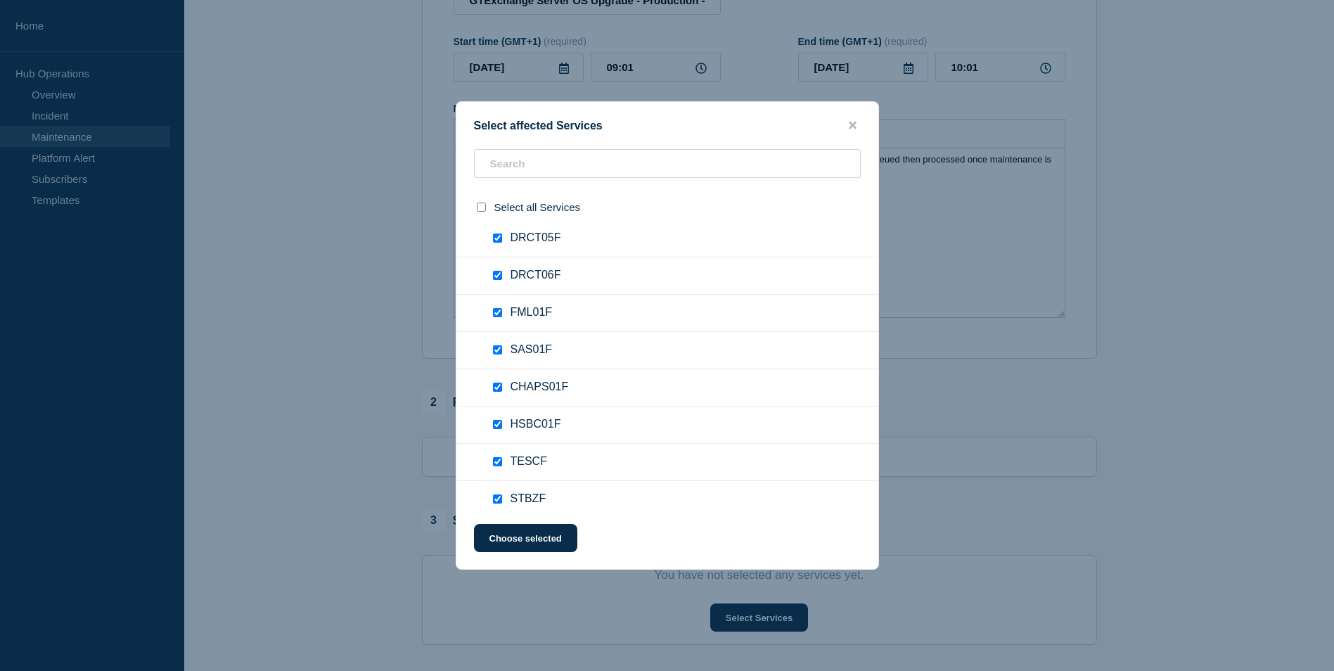
scroll to position [1969, 0]
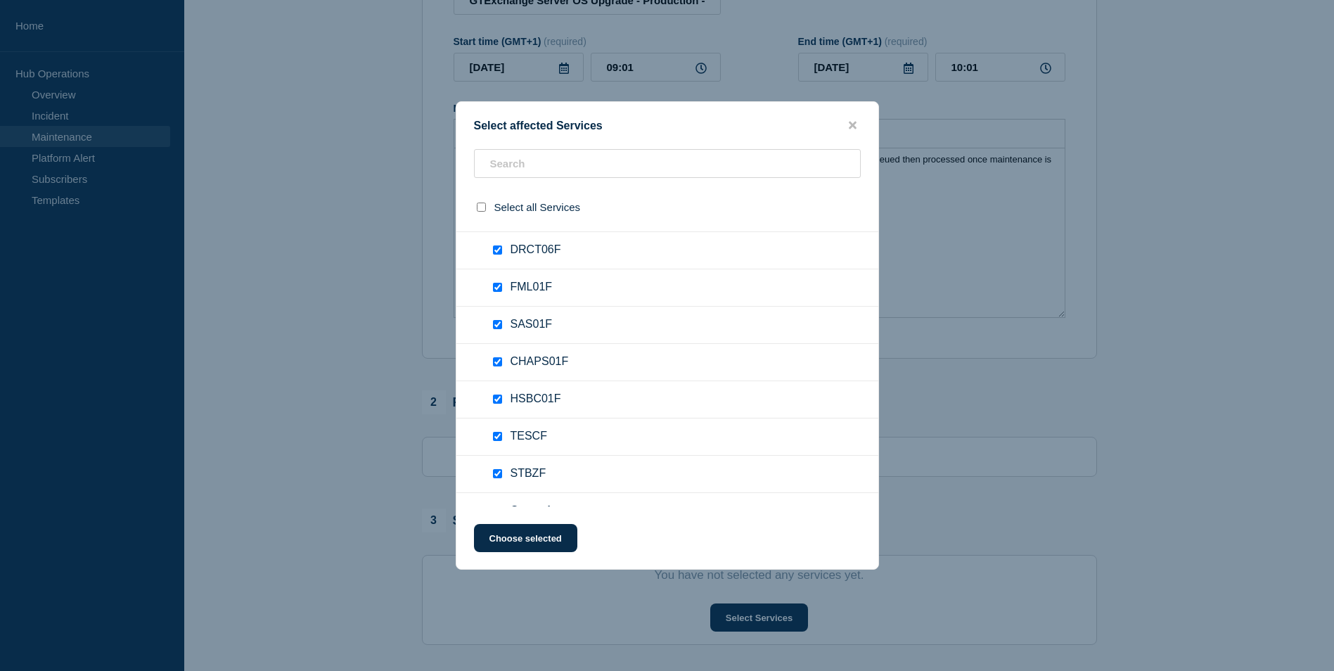
click at [498, 323] on input "SAS01F checkbox" at bounding box center [497, 324] width 9 height 9
checkbox input "false"
click at [499, 362] on input "CHAPS01F checkbox" at bounding box center [497, 361] width 9 height 9
checkbox input "false"
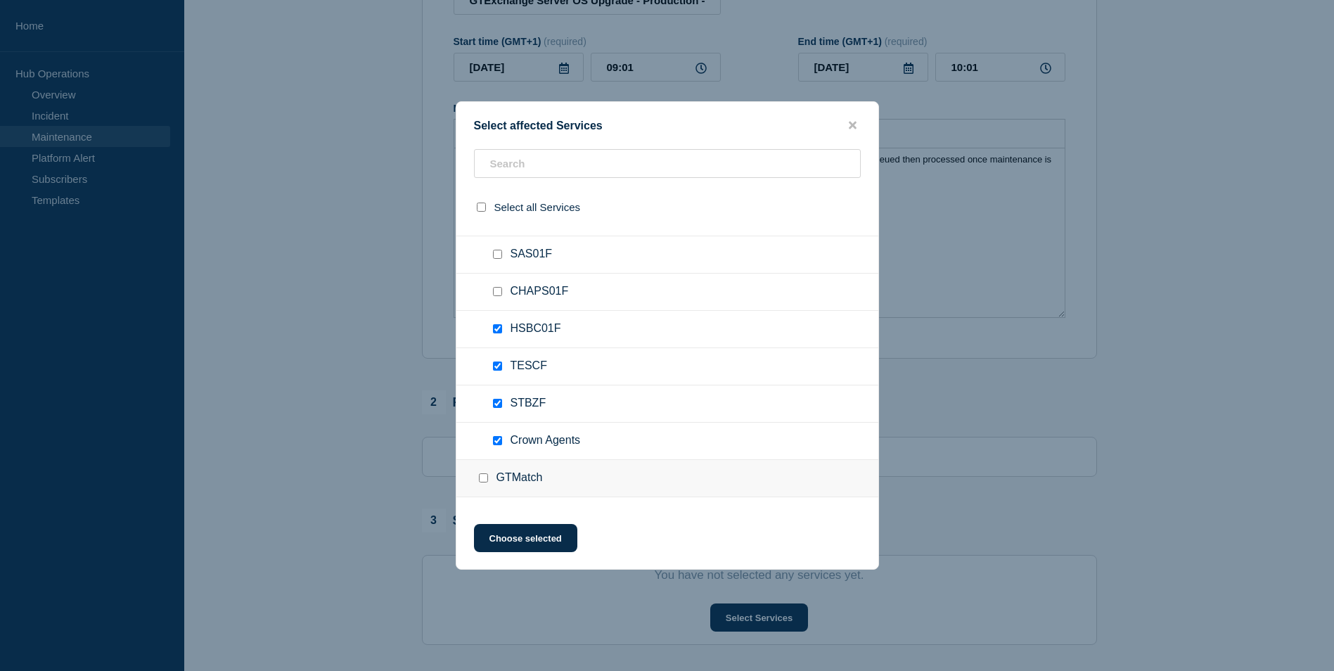
click at [498, 445] on input "Crown Agents checkbox" at bounding box center [497, 440] width 9 height 9
checkbox input "false"
click at [499, 407] on input "STBZF checkbox" at bounding box center [497, 403] width 9 height 9
checkbox input "false"
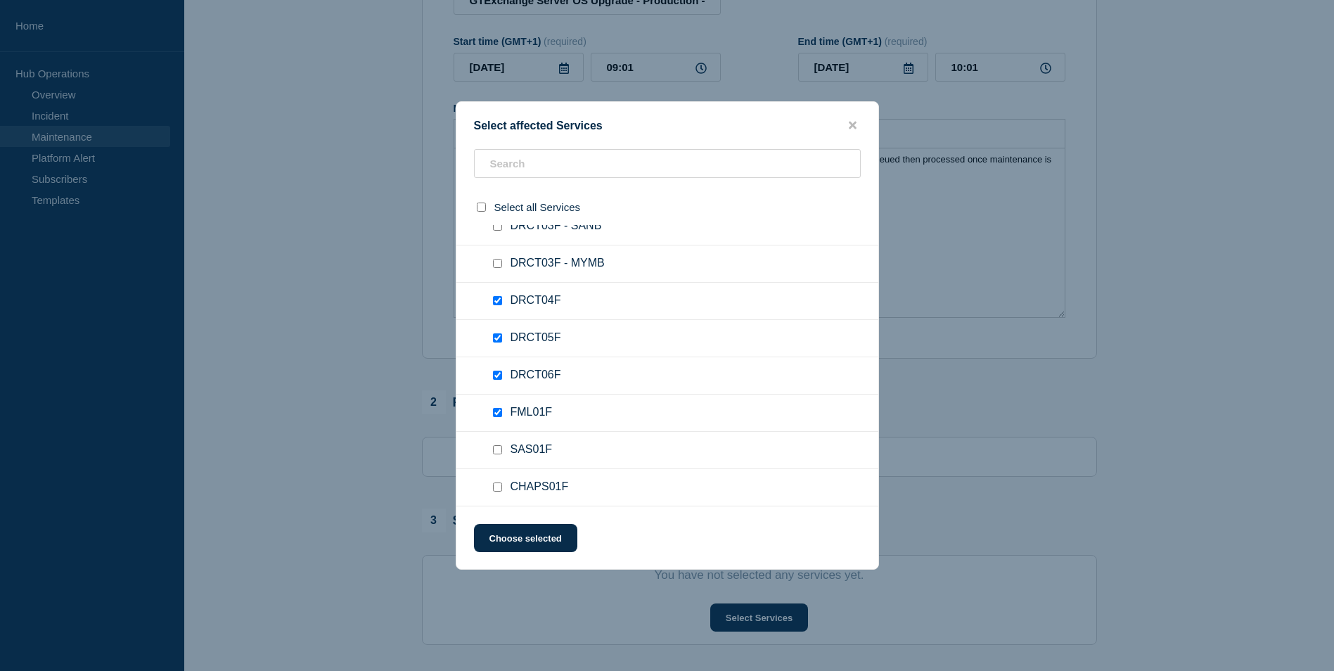
scroll to position [1828, 0]
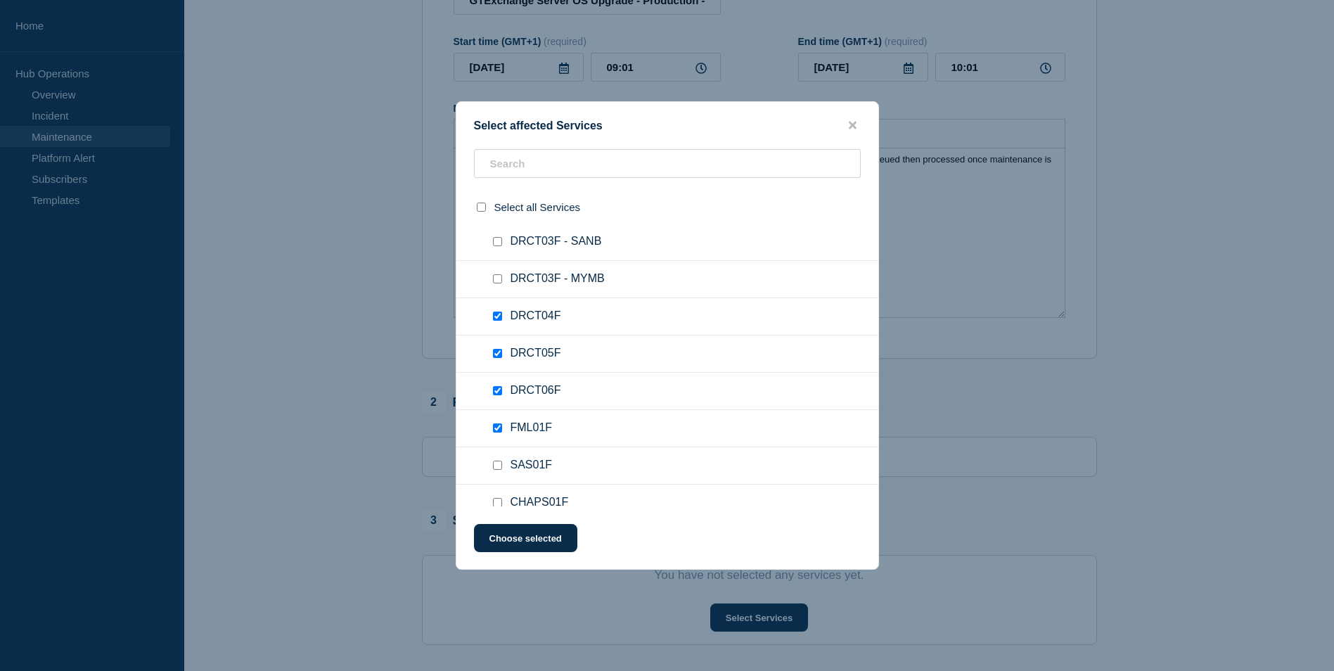
click at [497, 429] on input "FML01F checkbox" at bounding box center [497, 427] width 9 height 9
checkbox input "false"
click at [495, 389] on input "DRCT06F checkbox" at bounding box center [497, 390] width 9 height 9
checkbox input "false"
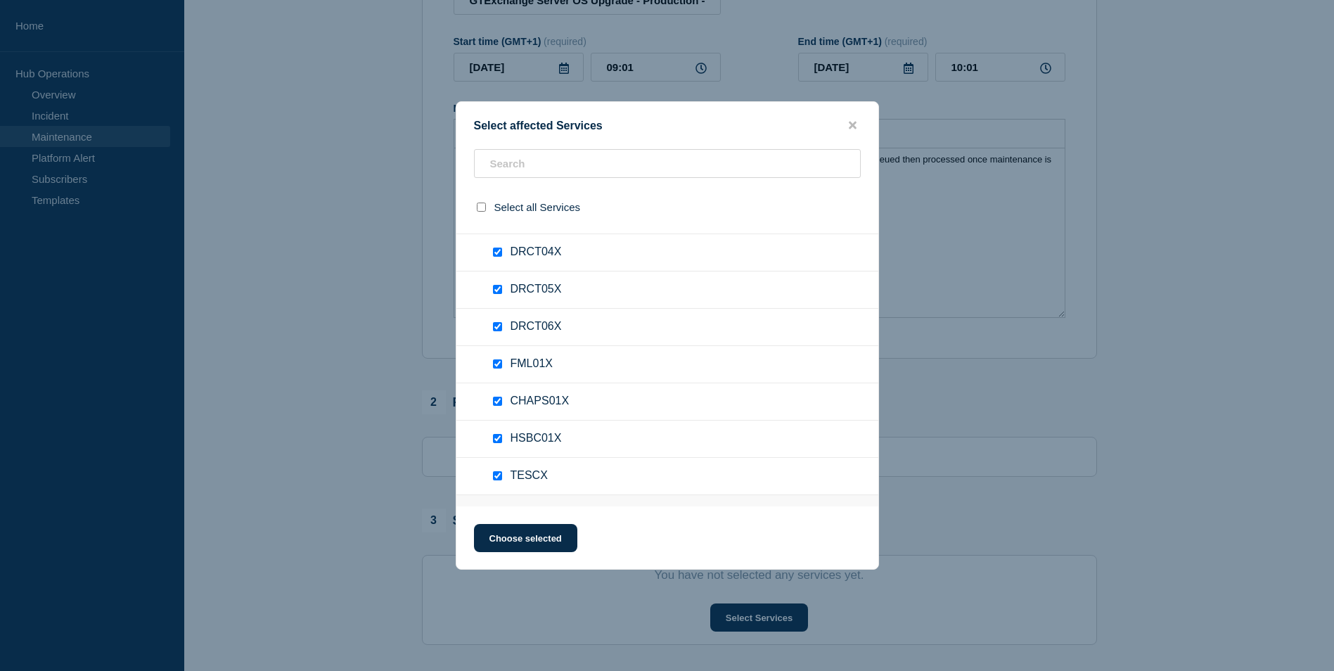
click at [494, 326] on input "DRCT06X checkbox" at bounding box center [497, 326] width 9 height 9
checkbox input "false"
click at [496, 364] on input "FML01X checkbox" at bounding box center [497, 363] width 9 height 9
checkbox input "false"
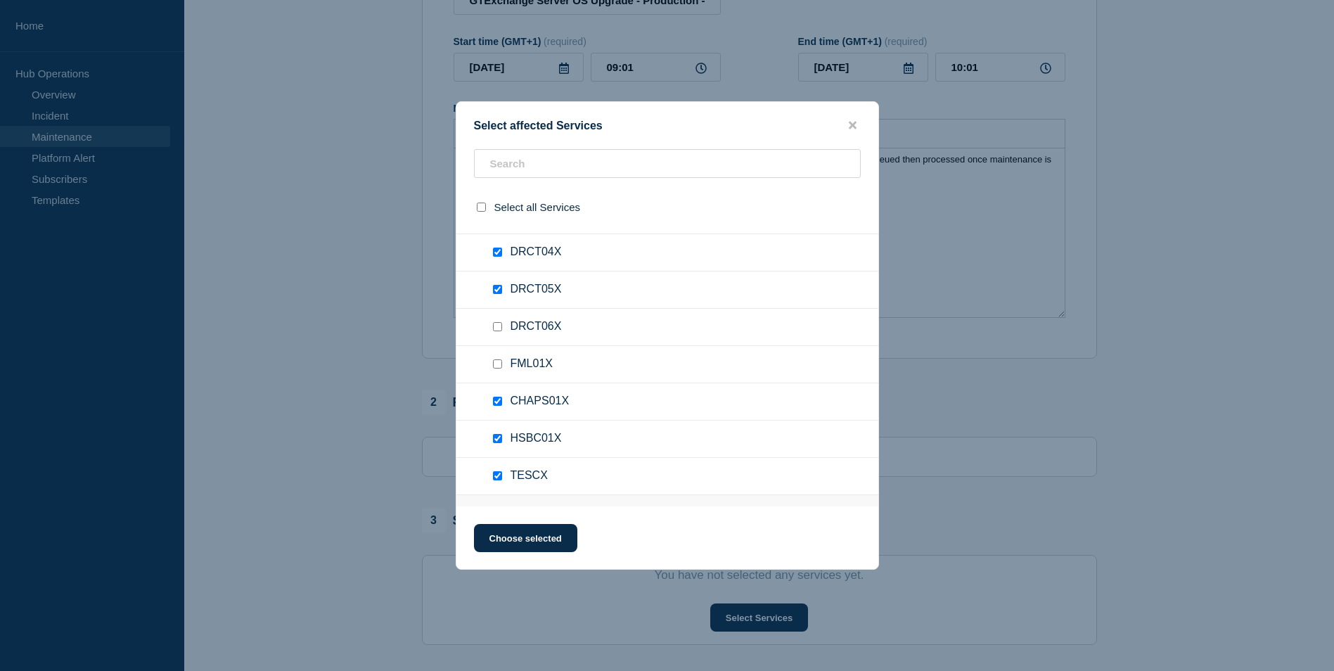
click at [495, 401] on input "CHAPS01X checkbox" at bounding box center [497, 401] width 9 height 9
checkbox input "false"
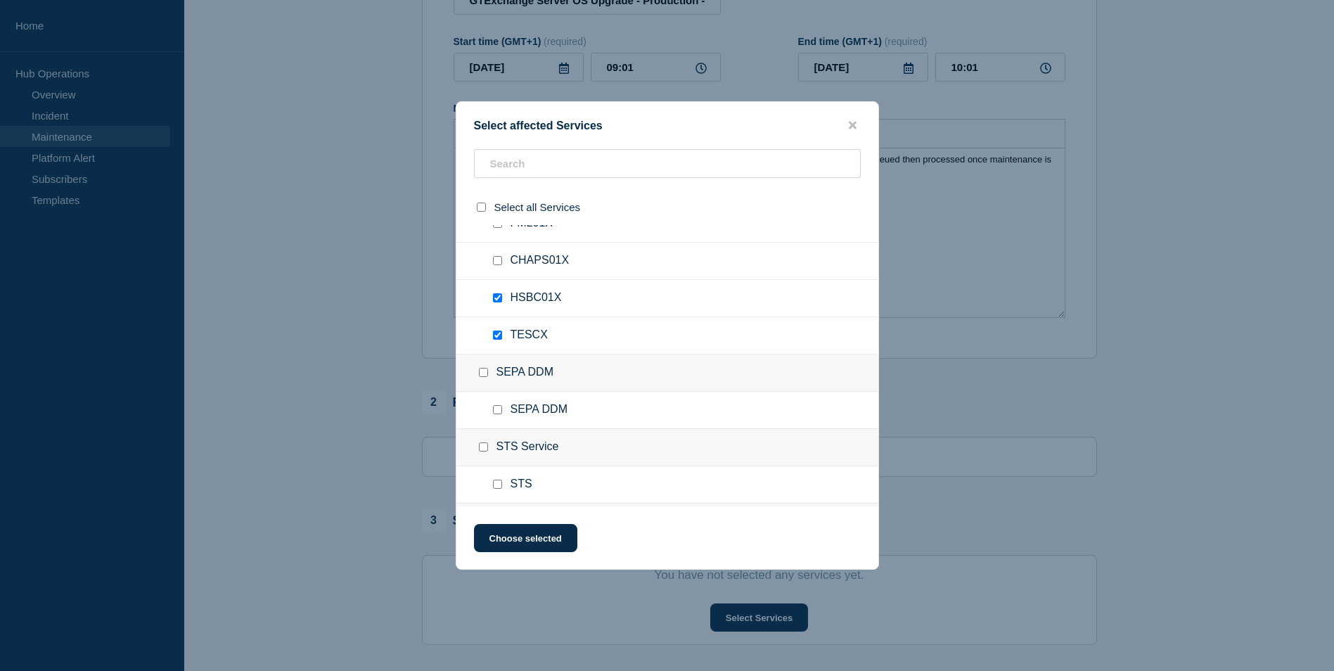
scroll to position [0, 0]
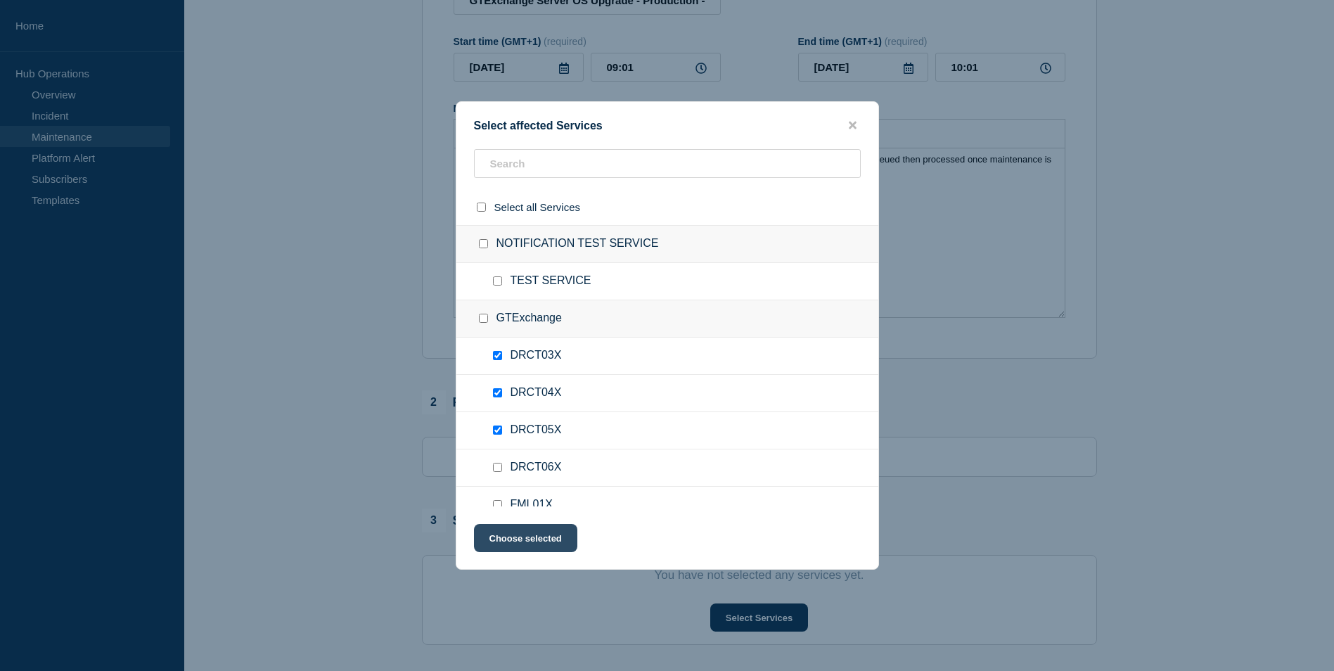
click at [550, 538] on button "Choose selected" at bounding box center [525, 538] width 103 height 28
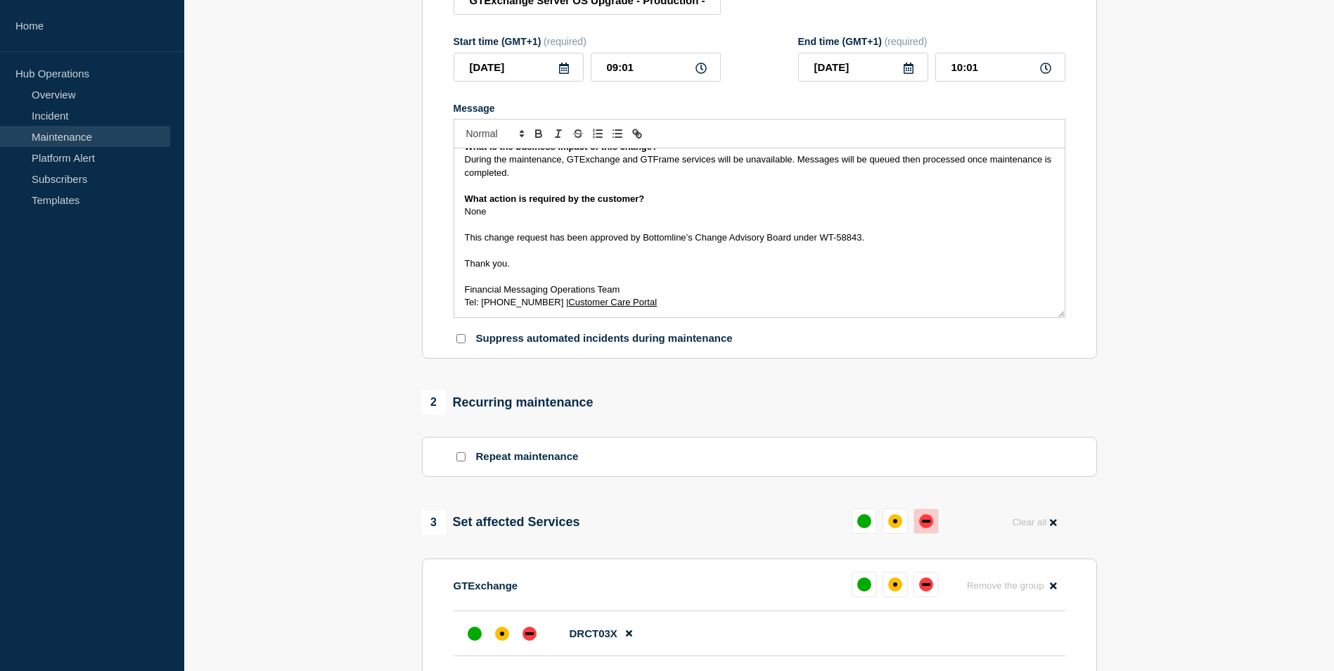
click at [929, 522] on div "down" at bounding box center [926, 521] width 8 height 3
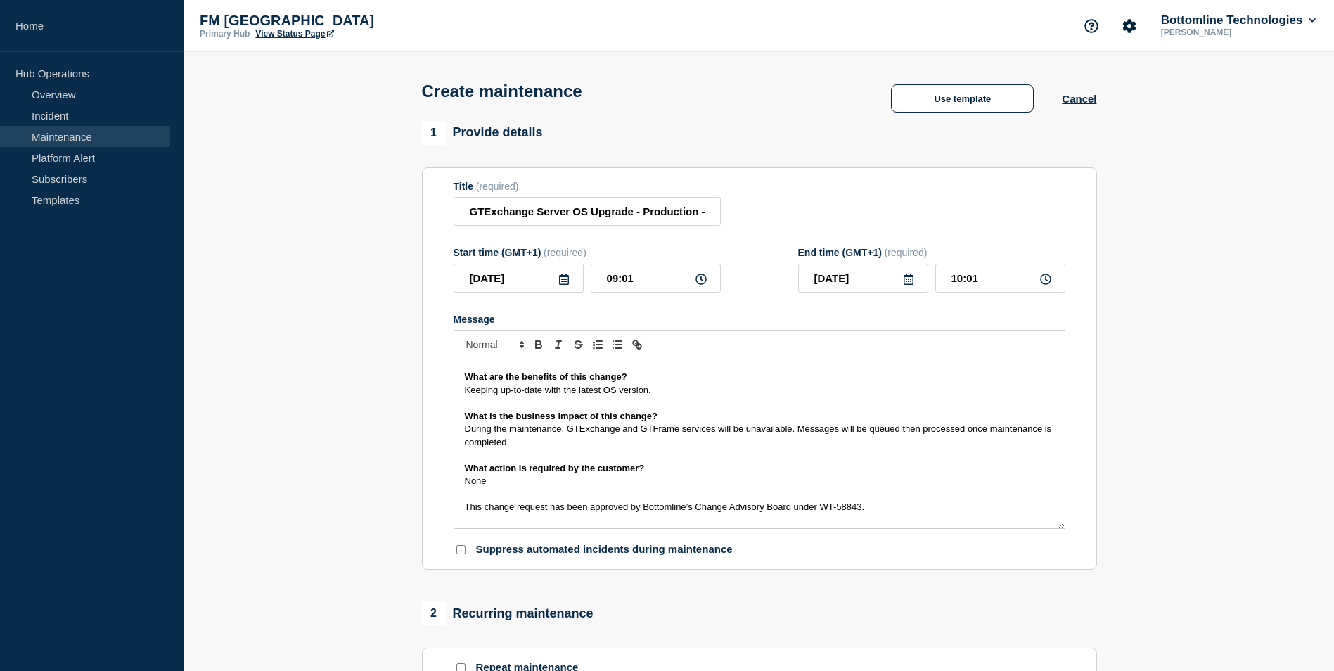
scroll to position [146, 0]
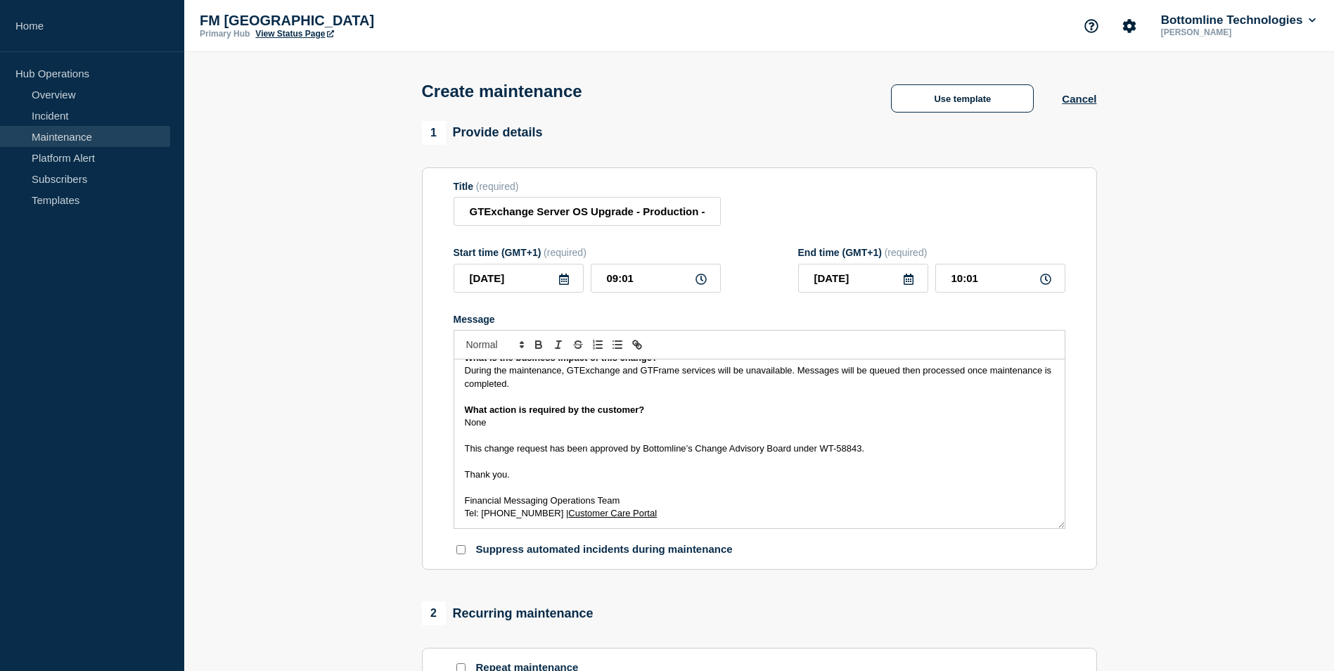
click at [527, 436] on p "Message" at bounding box center [759, 435] width 589 height 13
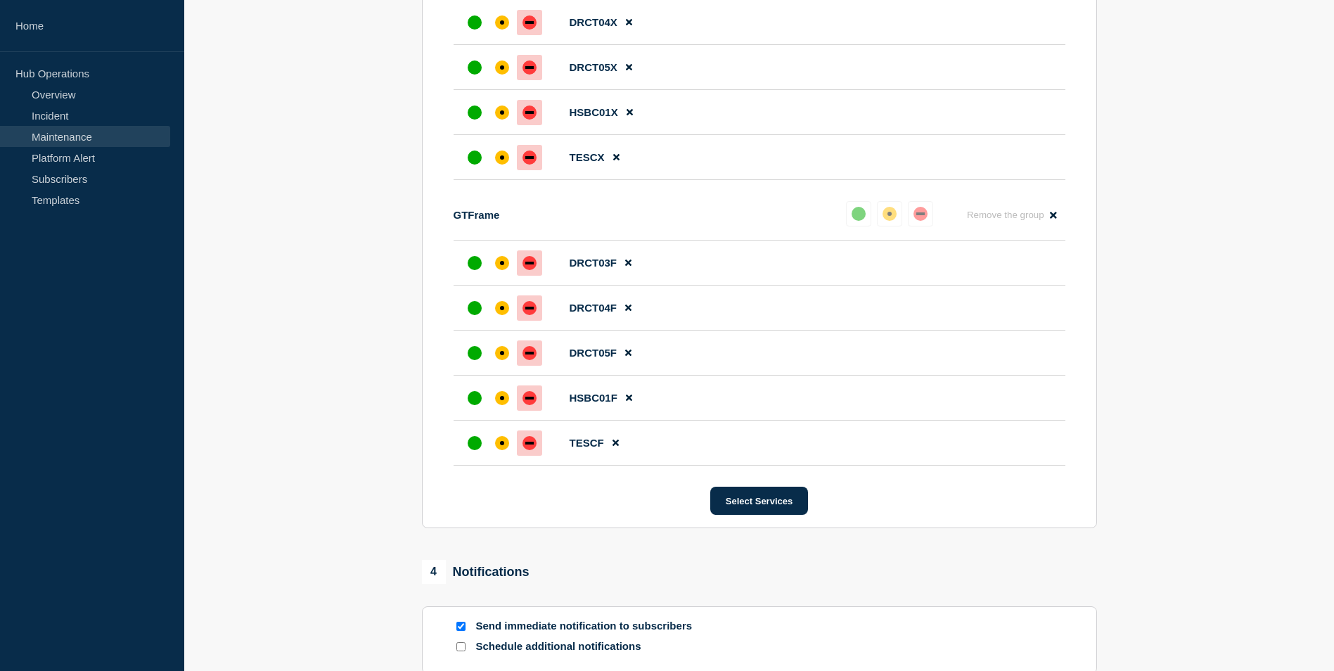
scroll to position [1095, 0]
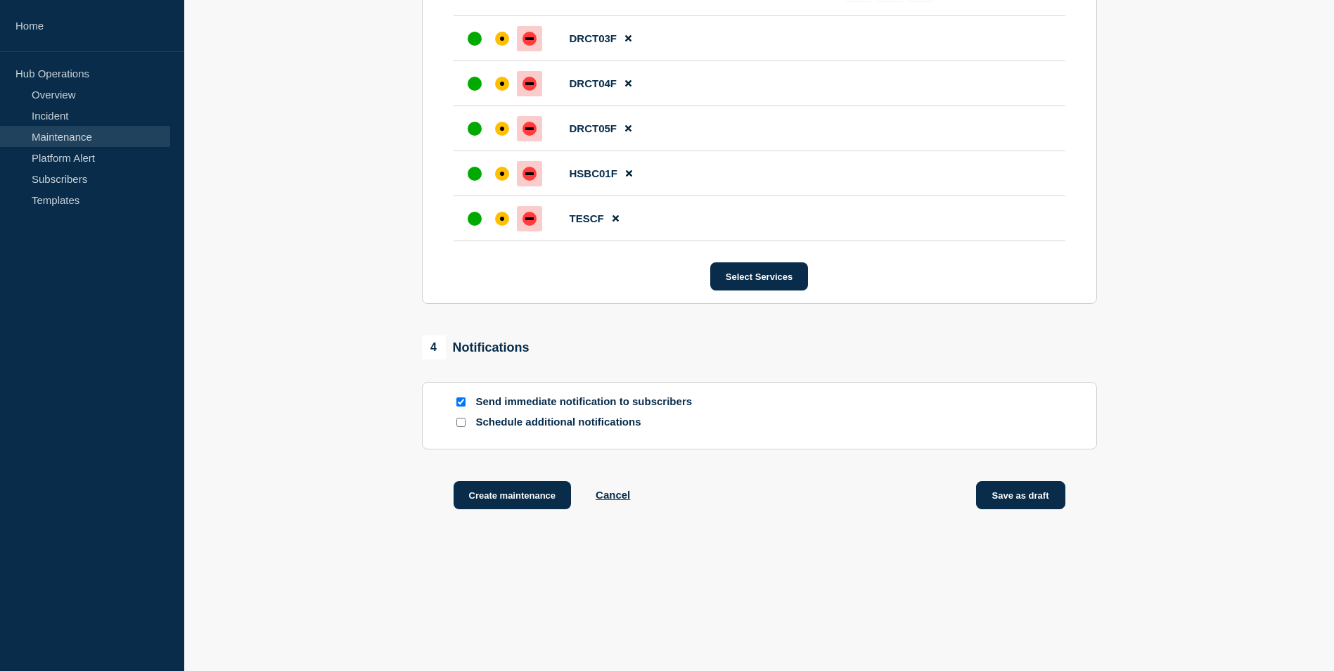
click at [1036, 491] on button "Save as draft" at bounding box center [1020, 495] width 89 height 28
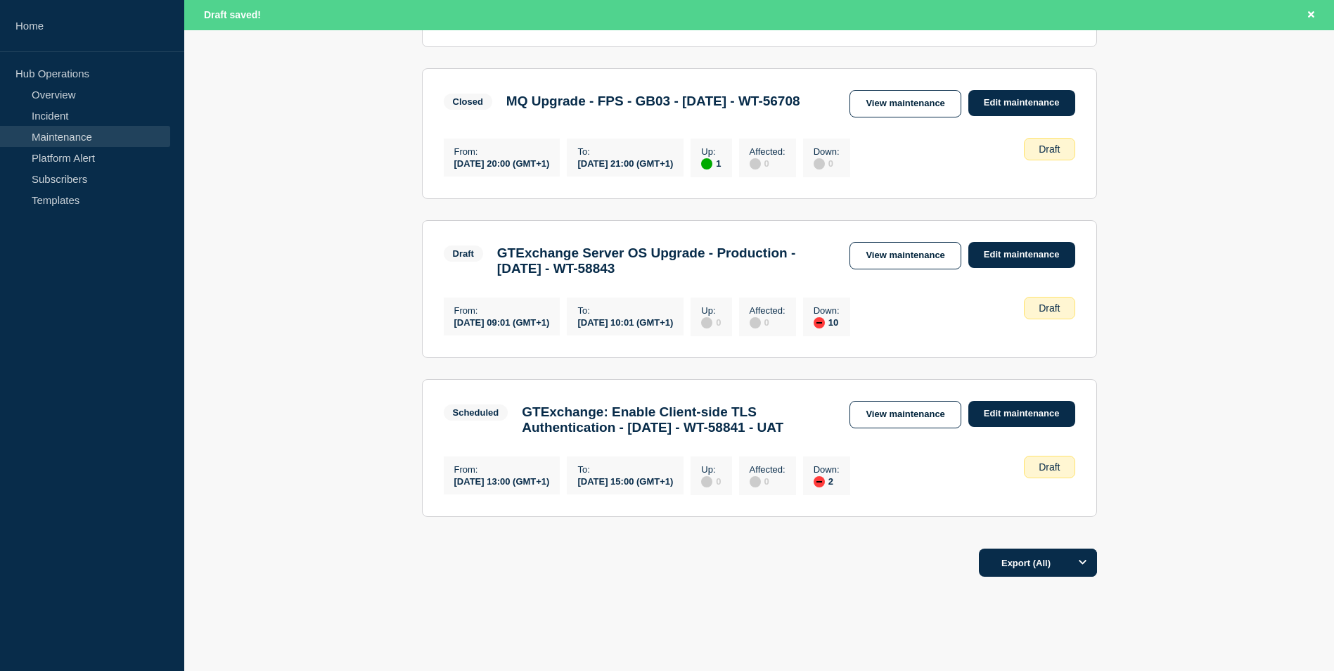
scroll to position [1195, 0]
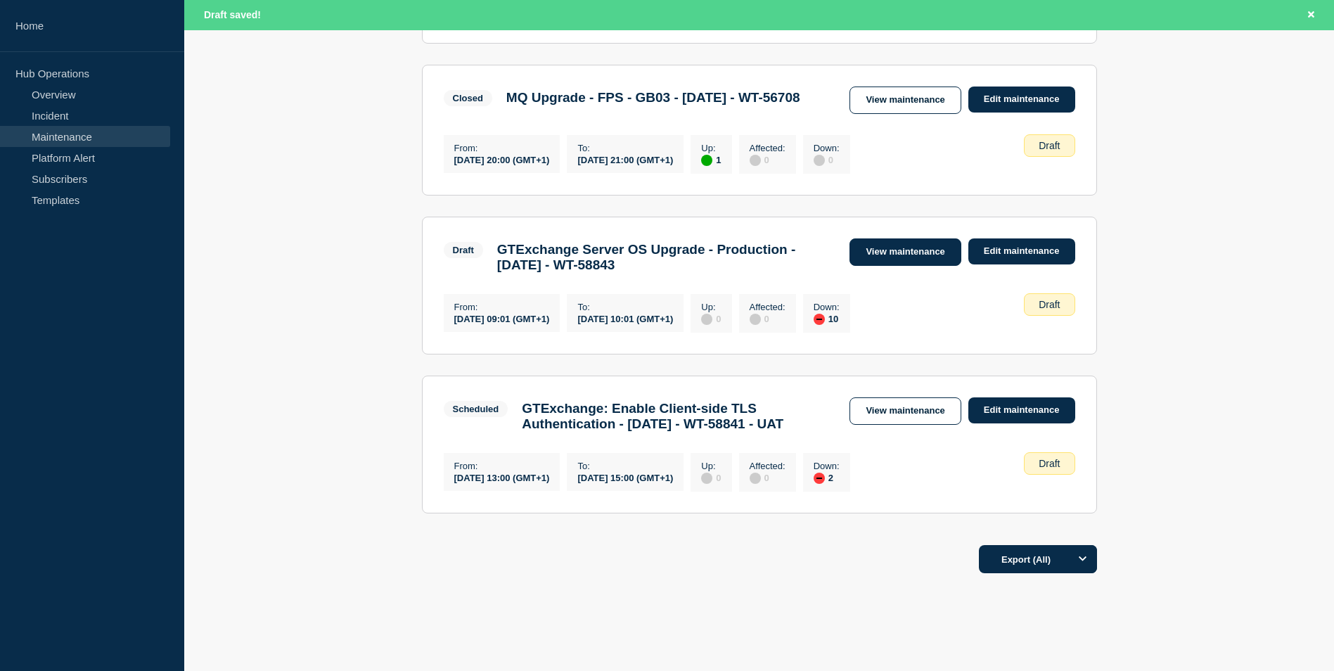
click at [898, 266] on link "View maintenance" at bounding box center [904, 251] width 111 height 27
